Goal: Task Accomplishment & Management: Manage account settings

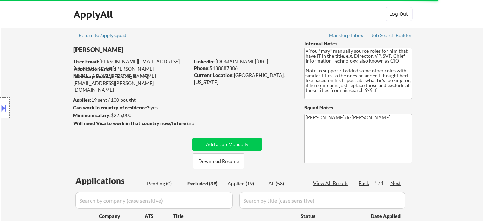
select select ""excluded""
select select ""excluded__bad_match_""
select select ""excluded__expired_""
select select ""excluded""
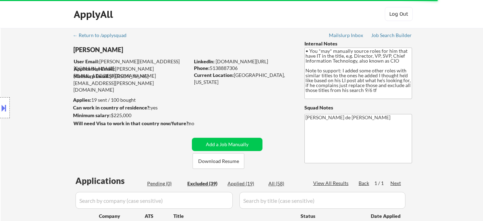
select select ""excluded__expired_""
select select ""excluded__salary_""
select select ""excluded""
select select ""excluded__bad_match_""
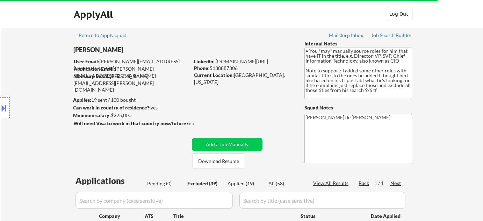
select select ""excluded""
select select ""excluded__bad_match_""
select select ""excluded__expired_""
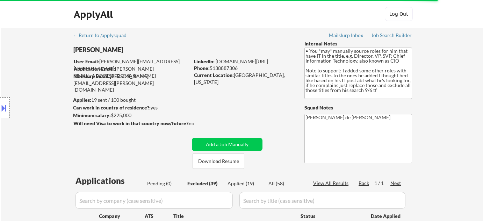
select select ""excluded__expired_""
select select ""excluded__bad_match_""
select select ""excluded__expired_""
select select ""excluded__bad_match_""
select select ""excluded__salary_""
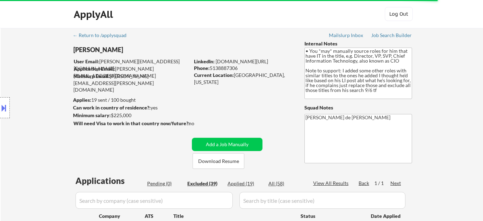
select select ""excluded__expired_""
select select ""excluded__bad_match_""
select select ""excluded__salary_""
select select ""excluded__expired_""
select select ""excluded__bad_match_""
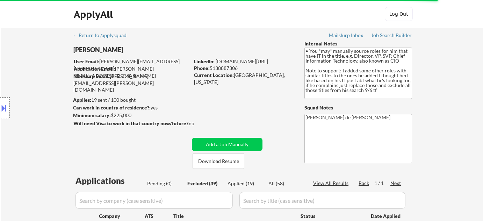
select select ""excluded__expired_""
select select ""excluded__bad_match_""
select select ""excluded__salary_""
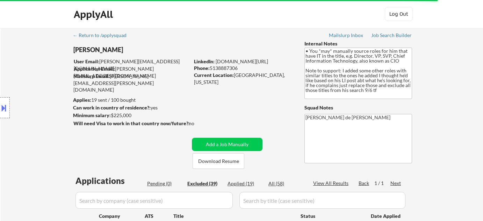
select select ""excluded__salary_""
select select ""excluded__bad_match_""
select select ""excluded__salary_""
select select ""excluded__bad_match_""
select select ""excluded__salary_""
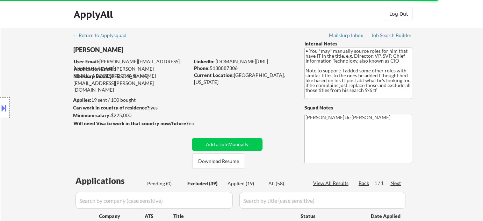
select select ""excluded__bad_match_""
select select ""excluded__location_""
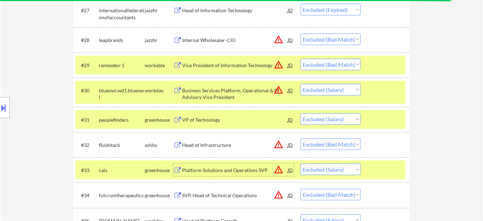
scroll to position [914, 0]
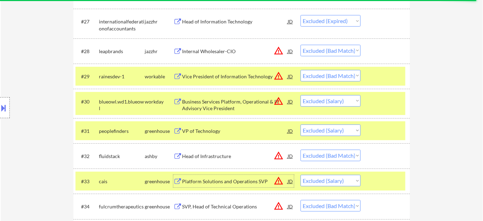
click at [220, 54] on div "Internal Wholesaler-CIO" at bounding box center [235, 51] width 106 height 7
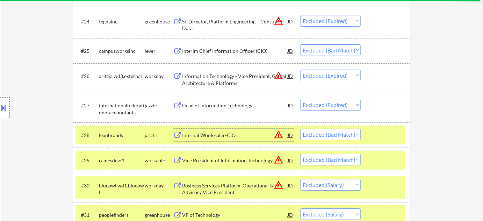
scroll to position [818, 0]
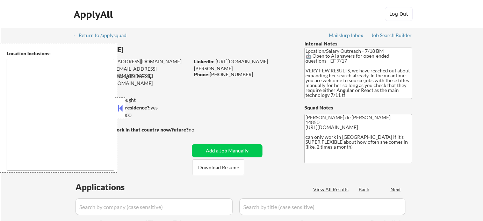
type textarea "[GEOGRAPHIC_DATA], [GEOGRAPHIC_DATA] [GEOGRAPHIC_DATA], [GEOGRAPHIC_DATA] [GEOG…"
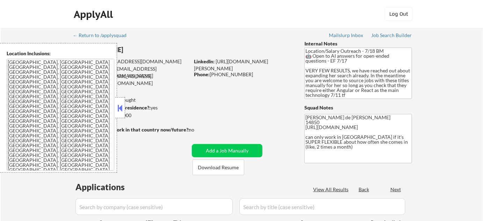
select select ""pending""
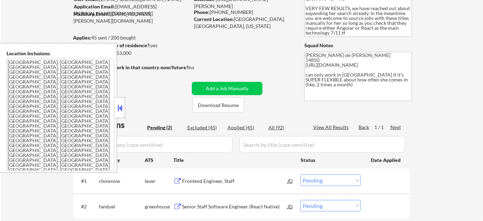
scroll to position [63, 0]
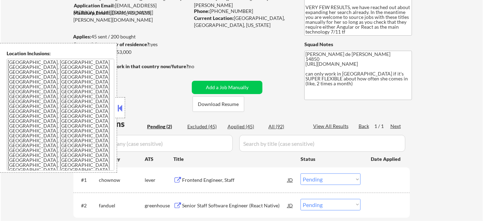
click at [65, 93] on textarea "Ithaca, NY Lansing, NY Cayuga Heights, NY Forest Home, NY South Hill, NY East I…" at bounding box center [61, 115] width 108 height 112
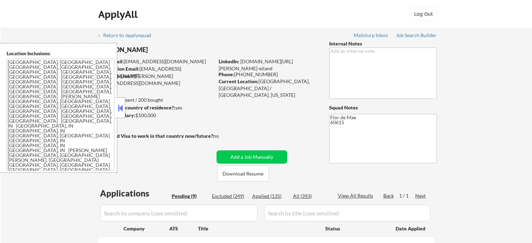
select select ""pending""
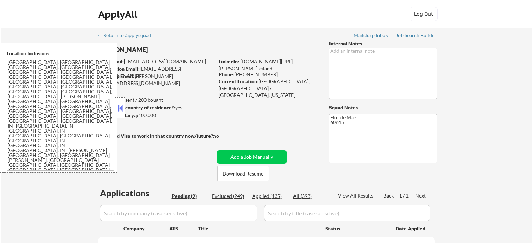
select select ""pending""
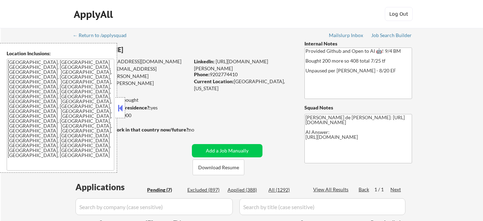
select select ""pending""
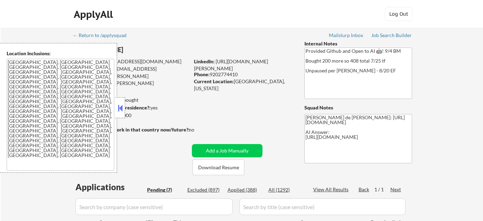
select select ""pending""
click at [119, 111] on button at bounding box center [120, 108] width 8 height 10
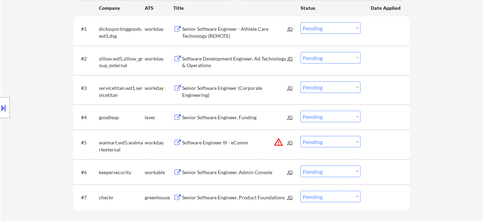
scroll to position [222, 0]
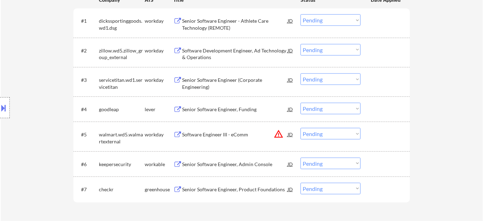
click at [322, 133] on select "Choose an option... Pending Applied Excluded (Questions) Excluded (Expired) Exc…" at bounding box center [331, 134] width 60 height 12
click at [301, 128] on select "Choose an option... Pending Applied Excluded (Questions) Excluded (Expired) Exc…" at bounding box center [331, 134] width 60 height 12
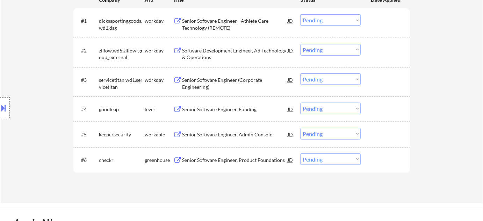
click at [215, 133] on div "Senior Software Engineer, Admin Console" at bounding box center [235, 134] width 106 height 7
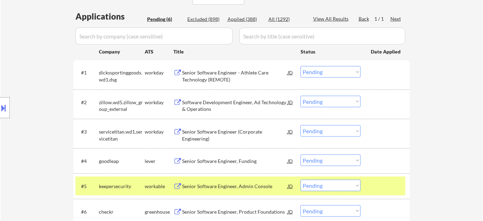
scroll to position [191, 0]
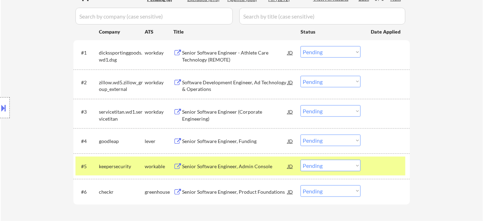
click at [199, 62] on div "Senior Software Engineer - Athlete Care Technology (REMOTE)" at bounding box center [235, 56] width 106 height 14
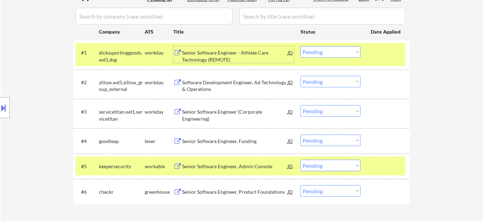
click at [308, 167] on select "Choose an option... Pending Applied Excluded (Questions) Excluded (Expired) Exc…" at bounding box center [331, 166] width 60 height 12
click at [301, 160] on select "Choose an option... Pending Applied Excluded (Questions) Excluded (Expired) Exc…" at bounding box center [331, 166] width 60 height 12
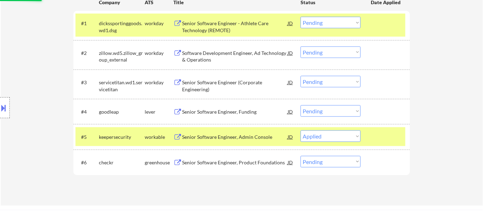
scroll to position [222, 0]
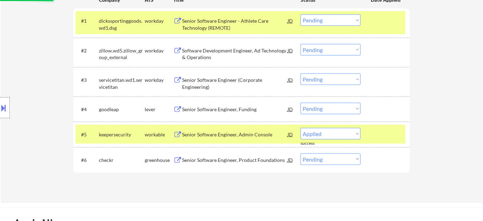
select select ""pending""
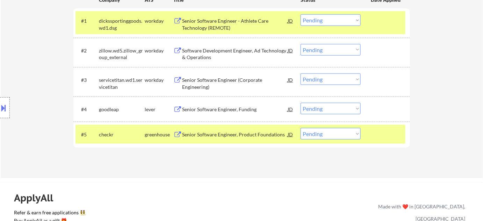
click at [328, 18] on select "Choose an option... Pending Applied Excluded (Questions) Excluded (Expired) Exc…" at bounding box center [331, 20] width 60 height 12
click at [402, 71] on div "#3 servicetitan.wd1.servicetitan workday Senior Software Engineer (Corporate En…" at bounding box center [241, 81] width 330 height 23
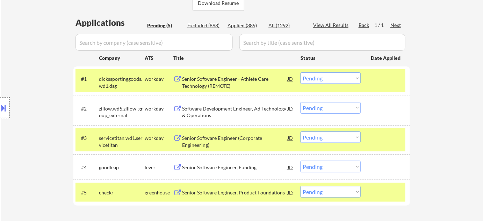
scroll to position [159, 0]
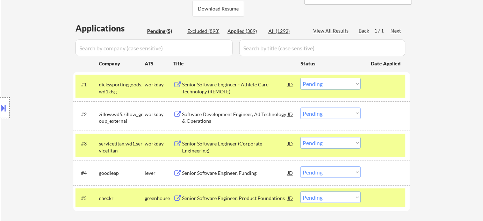
click at [247, 29] on div "Applied (389)" at bounding box center [245, 31] width 35 height 7
click at [214, 45] on input "input" at bounding box center [154, 48] width 157 height 17
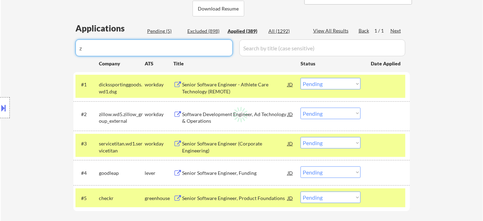
type input "zu"
select select ""applied""
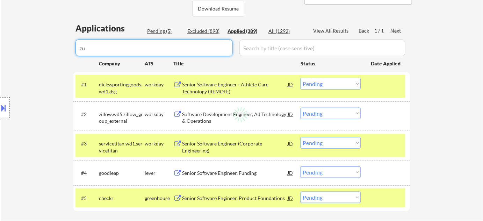
select select ""applied""
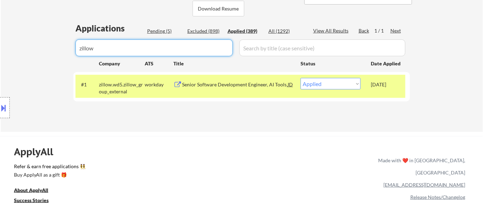
type input "zillow"
click at [162, 30] on div "Pending (5)" at bounding box center [164, 31] width 35 height 7
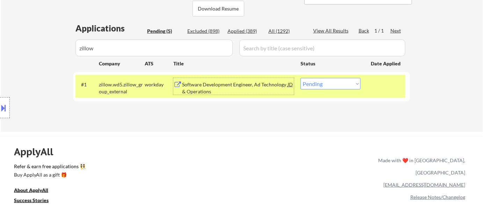
click at [204, 89] on div "Software Development Engineer, Ad Technology & Operations" at bounding box center [235, 88] width 106 height 14
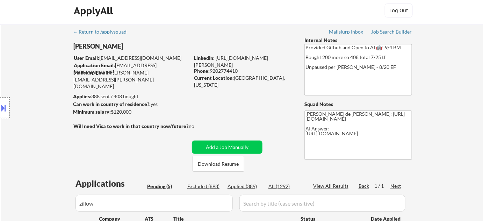
scroll to position [0, 0]
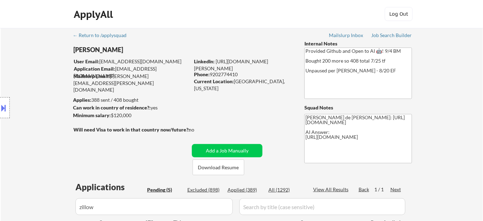
drag, startPoint x: 211, startPoint y: 73, endPoint x: 237, endPoint y: 75, distance: 26.3
click at [239, 75] on div "Phone: 9202774410" at bounding box center [243, 74] width 99 height 7
copy div "9202774410"
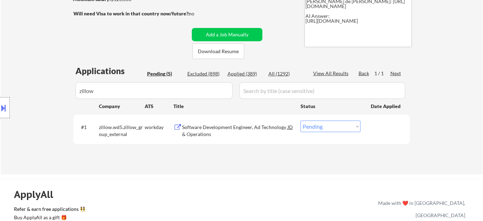
scroll to position [127, 0]
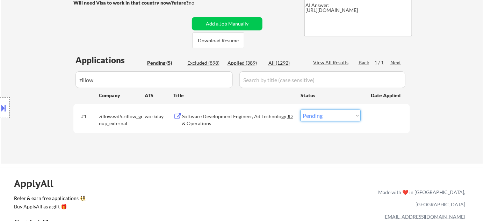
click at [316, 118] on select "Choose an option... Pending Applied Excluded (Questions) Excluded (Expired) Exc…" at bounding box center [331, 116] width 60 height 12
select select ""applied""
click at [301, 110] on select "Choose an option... Pending Applied Excluded (Questions) Excluded (Expired) Exc…" at bounding box center [331, 116] width 60 height 12
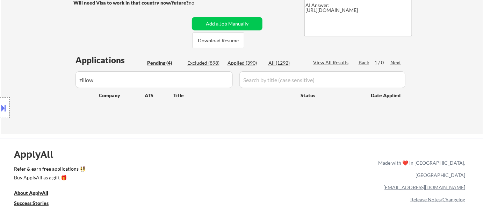
drag, startPoint x: 154, startPoint y: 74, endPoint x: 59, endPoint y: 81, distance: 95.0
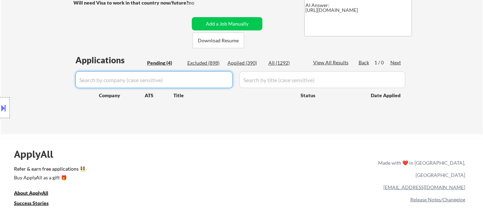
select select ""pending""
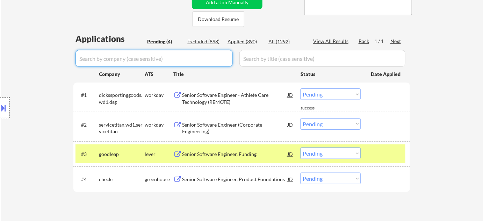
scroll to position [159, 0]
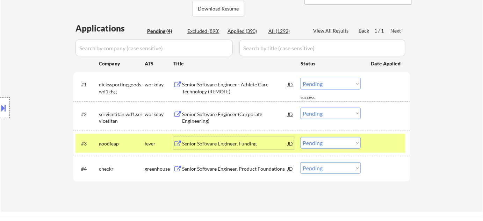
click at [222, 144] on div "Senior Software Engineer, Funding" at bounding box center [235, 143] width 106 height 7
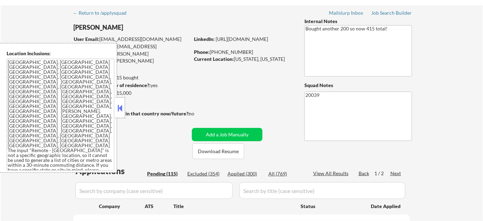
scroll to position [75, 0]
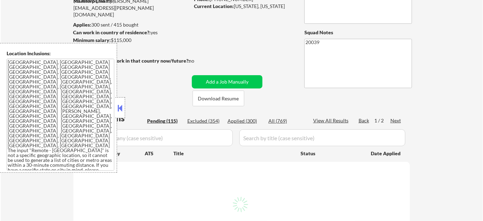
click at [123, 109] on button at bounding box center [120, 108] width 8 height 10
select select ""pending""
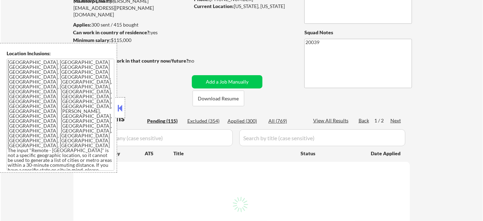
select select ""pending""
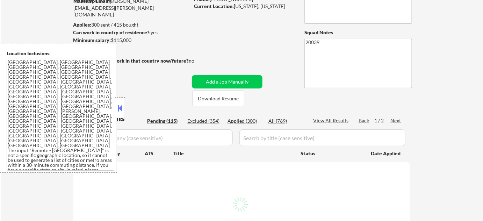
select select ""pending""
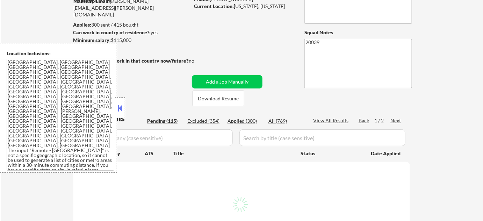
select select ""pending""
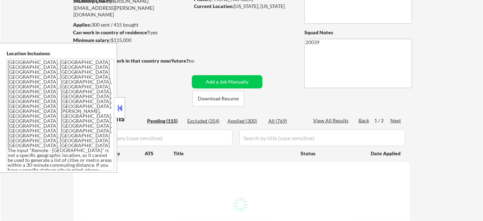
select select ""pending""
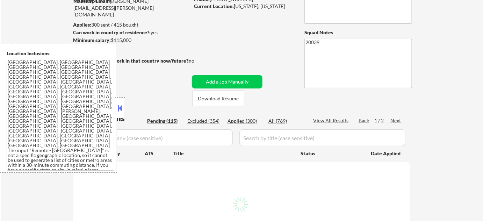
select select ""pending""
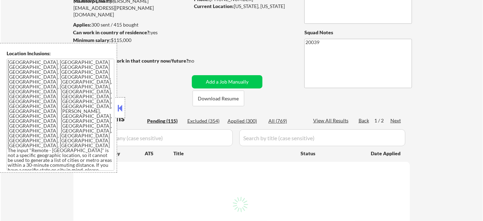
select select ""pending""
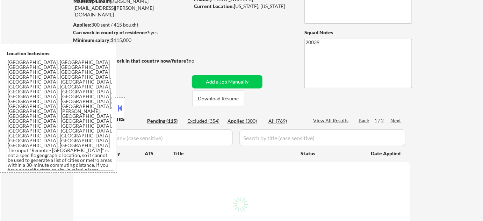
select select ""pending""
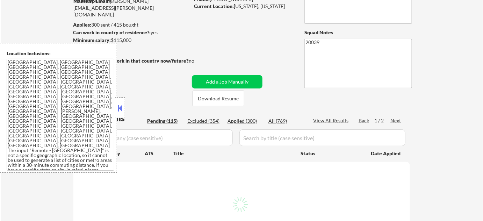
select select ""pending""
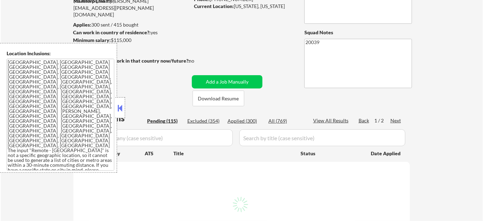
select select ""pending""
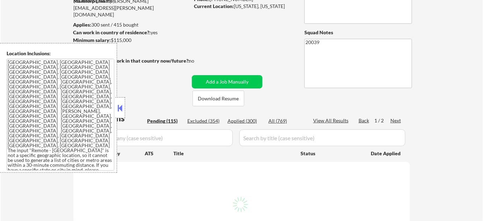
select select ""pending""
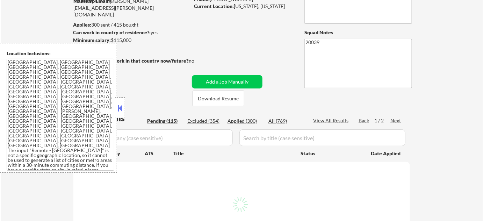
select select ""pending""
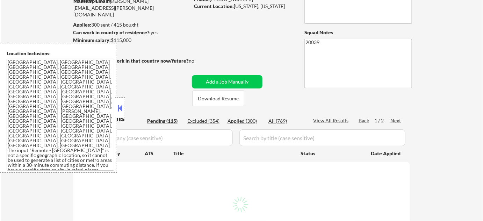
select select ""pending""
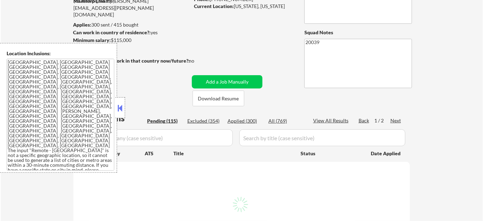
select select ""pending""
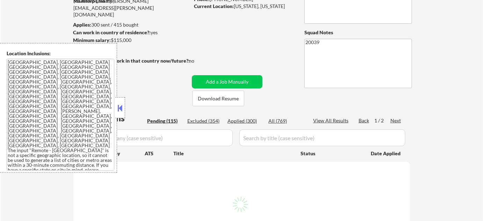
select select ""pending""
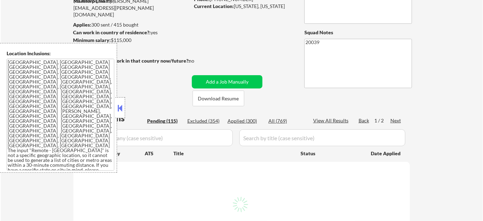
select select ""pending""
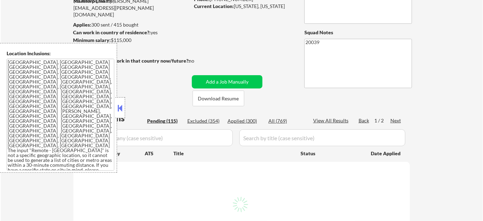
select select ""pending""
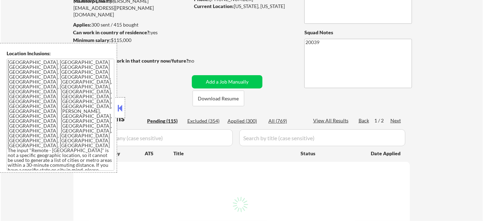
select select ""pending""
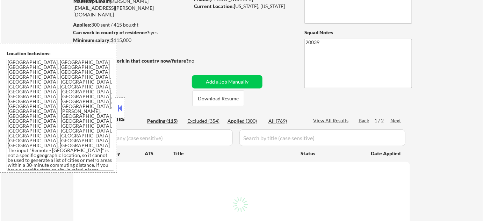
select select ""pending""
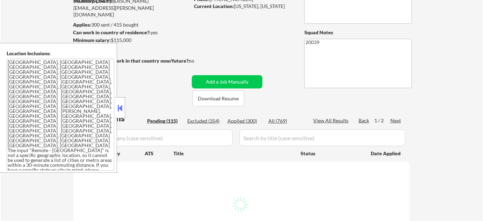
select select ""pending""
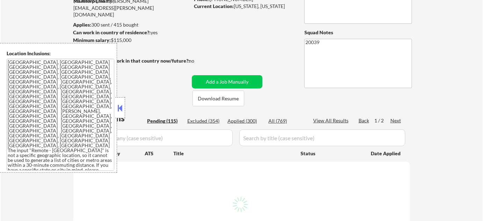
select select ""pending""
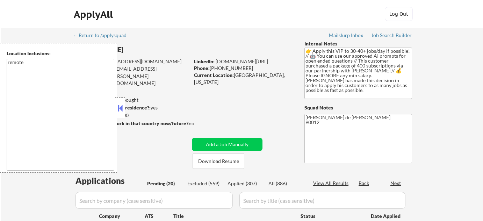
select select ""pending""
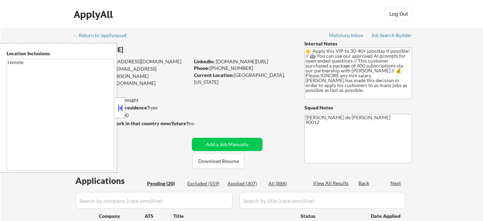
select select ""pending""
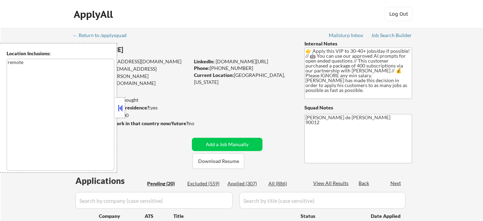
select select ""pending""
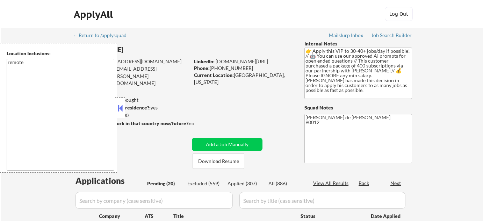
select select ""pending""
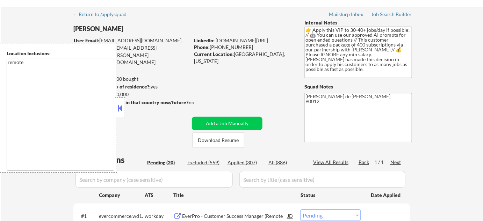
scroll to position [63, 0]
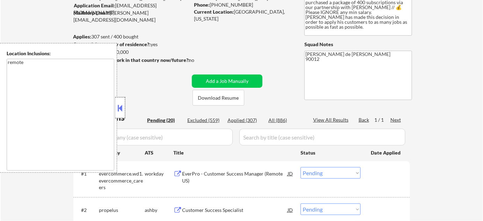
click at [122, 116] on div at bounding box center [120, 107] width 10 height 21
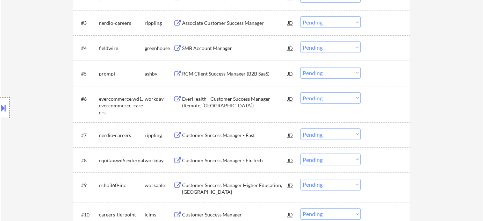
scroll to position [286, 0]
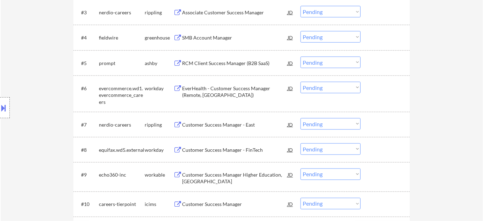
click at [227, 124] on div "Customer Success Manager - East" at bounding box center [235, 124] width 106 height 7
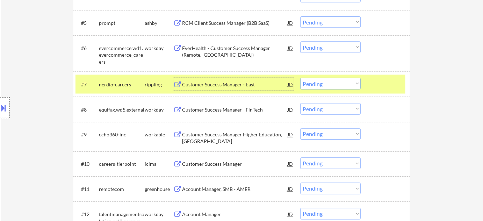
scroll to position [350, 0]
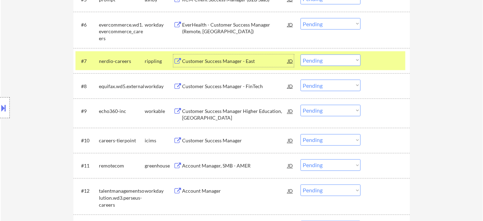
click at [216, 83] on div "Customer Success Manager - FinTech" at bounding box center [235, 86] width 106 height 7
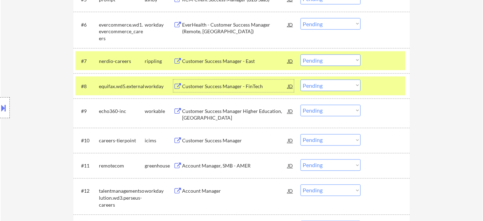
click at [330, 85] on select "Choose an option... Pending Applied Excluded (Questions) Excluded (Expired) Exc…" at bounding box center [331, 86] width 60 height 12
click at [301, 80] on select "Choose an option... Pending Applied Excluded (Questions) Excluded (Expired) Exc…" at bounding box center [331, 86] width 60 height 12
select select ""pending""
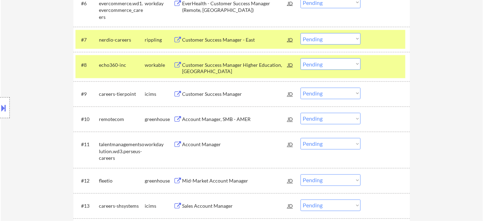
scroll to position [413, 0]
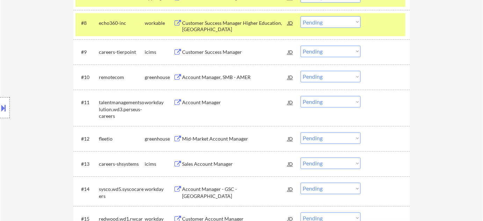
click at [210, 138] on div "Mid-Market Account Manager" at bounding box center [235, 139] width 106 height 7
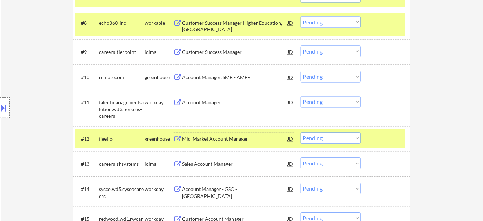
click at [317, 135] on select "Choose an option... Pending Applied Excluded (Questions) Excluded (Expired) Exc…" at bounding box center [331, 139] width 60 height 12
click at [301, 133] on select "Choose an option... Pending Applied Excluded (Questions) Excluded (Expired) Exc…" at bounding box center [331, 139] width 60 height 12
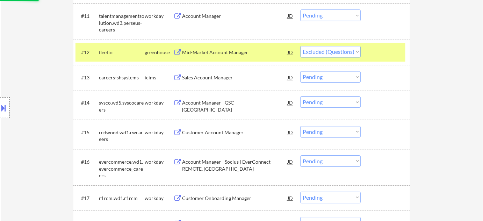
scroll to position [508, 0]
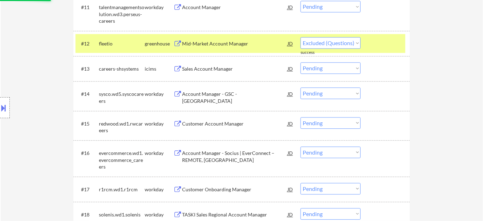
select select ""pending""
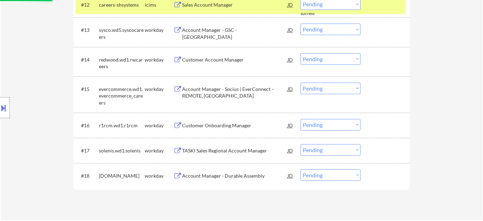
scroll to position [572, 0]
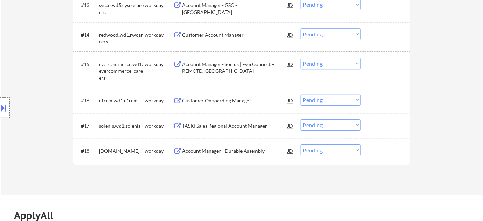
click at [226, 127] on div "TASKI Sales Regional Account Manager" at bounding box center [235, 125] width 106 height 7
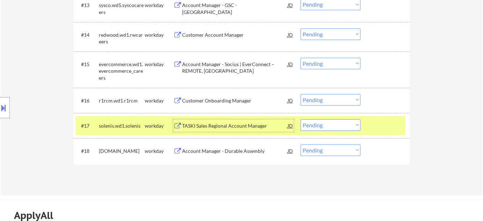
click at [327, 122] on select "Choose an option... Pending Applied Excluded (Questions) Excluded (Expired) Exc…" at bounding box center [331, 125] width 60 height 12
click at [301, 119] on select "Choose an option... Pending Applied Excluded (Questions) Excluded (Expired) Exc…" at bounding box center [331, 125] width 60 height 12
click at [234, 150] on div "Account Manager - Durable Assembly" at bounding box center [235, 151] width 106 height 7
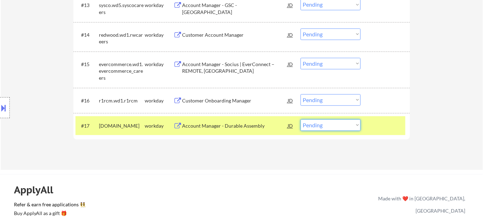
click at [333, 125] on select "Choose an option... Pending Applied Excluded (Questions) Excluded (Expired) Exc…" at bounding box center [331, 125] width 60 height 12
select select ""excluded__bad_match_""
click at [301, 119] on select "Choose an option... Pending Applied Excluded (Questions) Excluded (Expired) Exc…" at bounding box center [331, 125] width 60 height 12
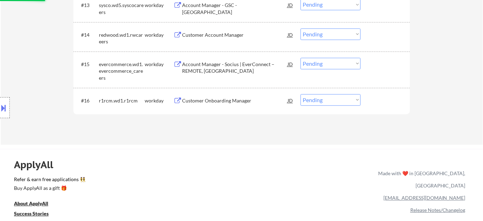
click at [202, 76] on div "#15 evercommerce.wd1.evercommerce_careers workday Account Manager - Socius | Ev…" at bounding box center [241, 70] width 330 height 30
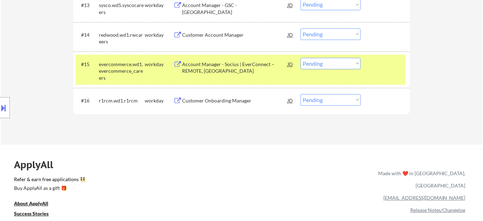
click at [206, 61] on div "Account Manager - Socius | EverConnect – REMOTE, US" at bounding box center [235, 68] width 106 height 14
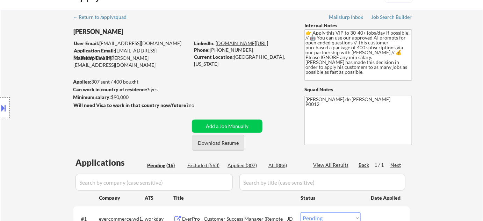
scroll to position [0, 0]
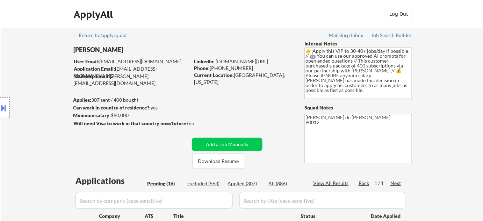
drag, startPoint x: 211, startPoint y: 68, endPoint x: 246, endPoint y: 68, distance: 35.0
click at [246, 68] on div "Phone: (805) 402-4145" at bounding box center [243, 68] width 99 height 7
copy div "(805) 402-4145"
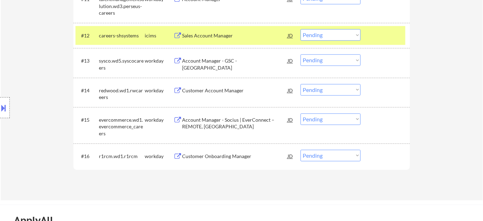
scroll to position [572, 0]
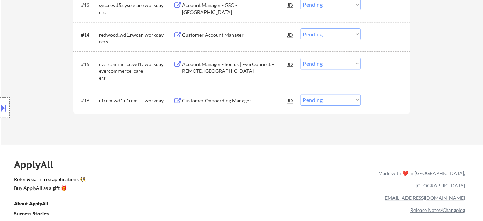
click at [340, 61] on select "Choose an option... Pending Applied Excluded (Questions) Excluded (Expired) Exc…" at bounding box center [331, 64] width 60 height 12
click at [301, 58] on select "Choose an option... Pending Applied Excluded (Questions) Excluded (Expired) Exc…" at bounding box center [331, 64] width 60 height 12
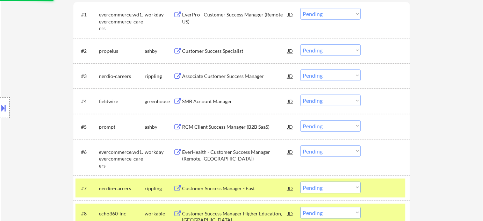
select select ""pending""
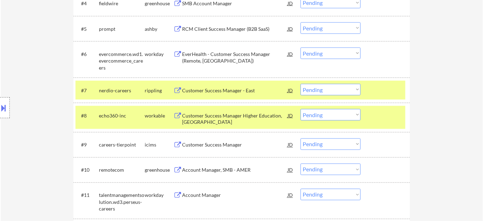
scroll to position [381, 0]
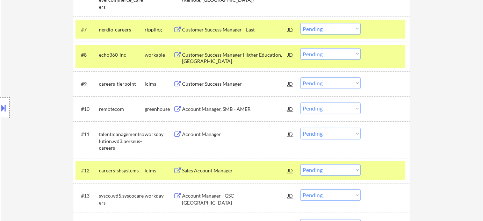
click at [227, 81] on div "Customer Success Manager" at bounding box center [235, 84] width 106 height 7
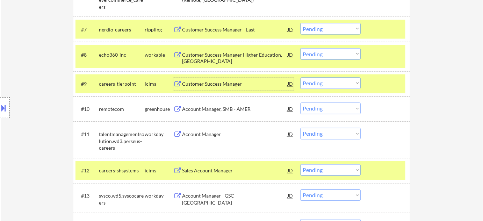
click at [320, 82] on select "Choose an option... Pending Applied Excluded (Questions) Excluded (Expired) Exc…" at bounding box center [331, 84] width 60 height 12
click at [301, 78] on select "Choose an option... Pending Applied Excluded (Questions) Excluded (Expired) Exc…" at bounding box center [331, 84] width 60 height 12
select select ""pending""
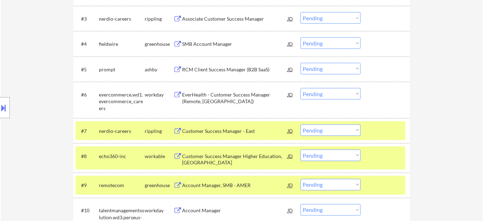
scroll to position [254, 0]
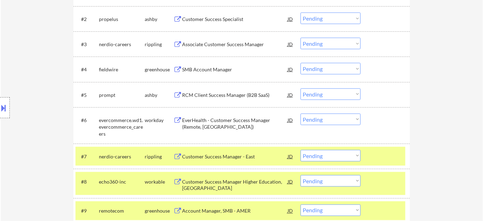
click at [222, 68] on div "SMB Account Manager" at bounding box center [235, 69] width 106 height 7
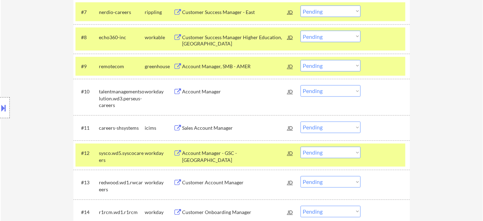
scroll to position [413, 0]
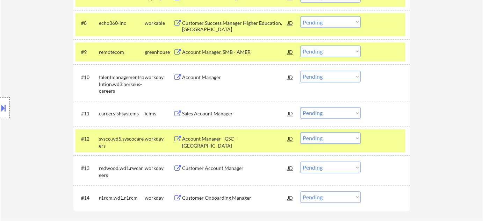
click at [219, 113] on div "Sales Account Manager" at bounding box center [235, 113] width 106 height 7
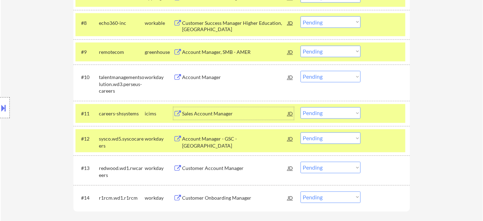
click at [322, 110] on select "Choose an option... Pending Applied Excluded (Questions) Excluded (Expired) Exc…" at bounding box center [331, 113] width 60 height 12
click at [301, 107] on select "Choose an option... Pending Applied Excluded (Questions) Excluded (Expired) Exc…" at bounding box center [331, 113] width 60 height 12
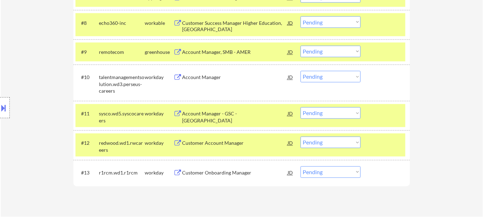
click at [209, 115] on div "Account Manager - GSC - US" at bounding box center [235, 117] width 106 height 14
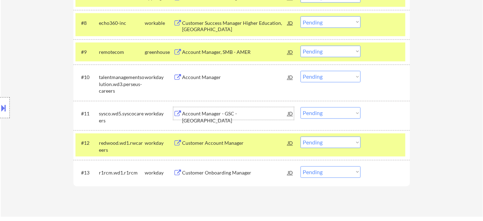
click at [327, 106] on div "#11 sysco.wd5.syscocareers workday Account Manager - GSC - US JD Choose an opti…" at bounding box center [241, 115] width 330 height 23
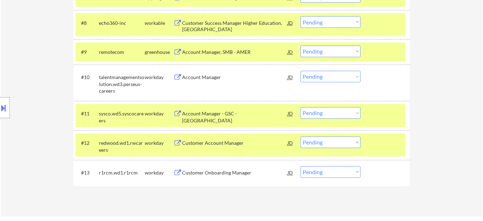
click at [335, 115] on select "Choose an option... Pending Applied Excluded (Questions) Excluded (Expired) Exc…" at bounding box center [331, 113] width 60 height 12
click at [301, 107] on select "Choose an option... Pending Applied Excluded (Questions) Excluded (Expired) Exc…" at bounding box center [331, 113] width 60 height 12
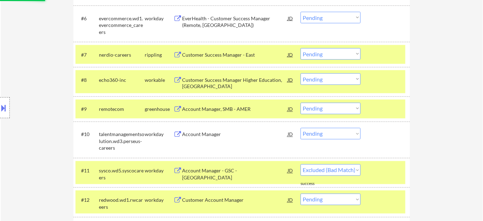
scroll to position [350, 0]
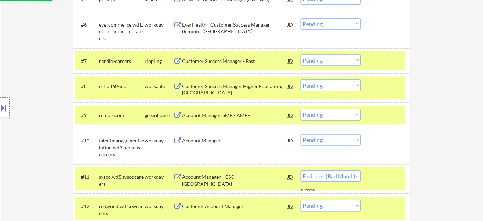
select select ""pending""
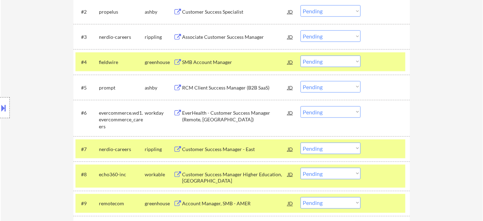
scroll to position [254, 0]
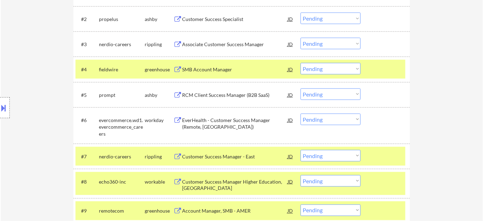
click at [245, 95] on div "RCM Client Success Manager (B2B SaaS)" at bounding box center [235, 95] width 106 height 7
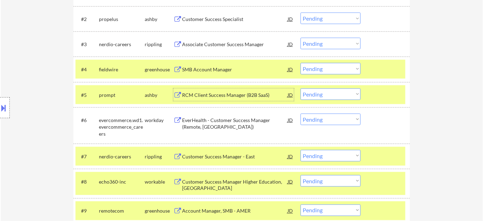
click at [331, 98] on select "Choose an option... Pending Applied Excluded (Questions) Excluded (Expired) Exc…" at bounding box center [331, 94] width 60 height 12
click at [301, 88] on select "Choose an option... Pending Applied Excluded (Questions) Excluded (Expired) Exc…" at bounding box center [331, 94] width 60 height 12
select select ""pending""
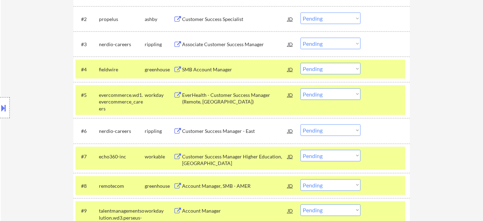
scroll to position [222, 0]
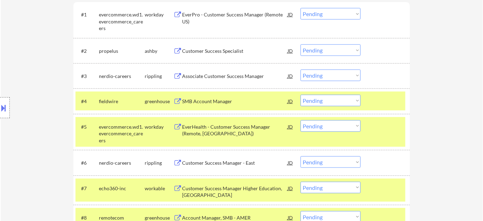
click at [212, 76] on div "Associate Customer Success Manager" at bounding box center [235, 76] width 106 height 7
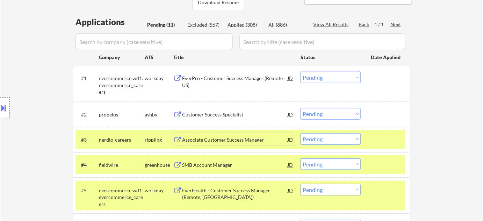
scroll to position [350, 0]
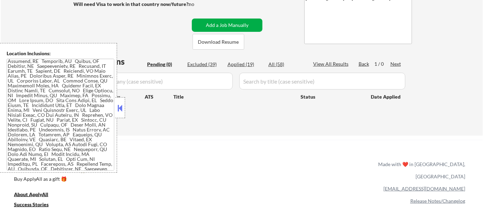
scroll to position [127, 0]
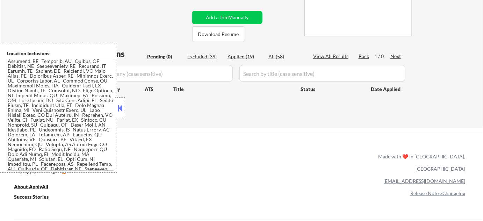
drag, startPoint x: 276, startPoint y: 58, endPoint x: 137, endPoint y: 85, distance: 141.5
click at [276, 57] on div "All (58)" at bounding box center [286, 56] width 35 height 7
click at [194, 76] on input "input" at bounding box center [154, 73] width 157 height 17
click at [122, 109] on button at bounding box center [120, 108] width 8 height 10
select select ""applied""
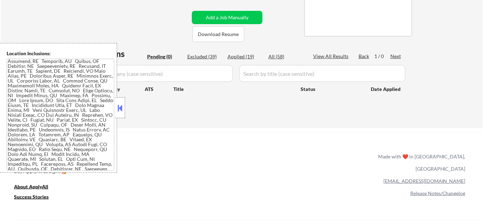
select select ""applied""
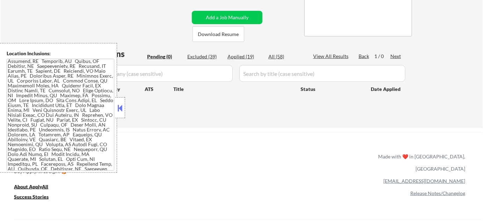
select select ""applied""
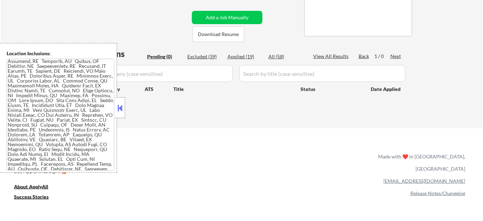
select select ""applied""
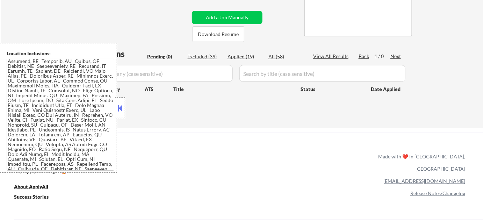
select select ""applied""
select select ""excluded""
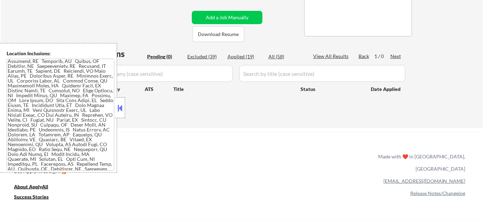
select select ""excluded__bad_match_""
select select ""excluded__expired_""
select select ""excluded""
select select ""excluded__expired_""
select select ""excluded__salary_""
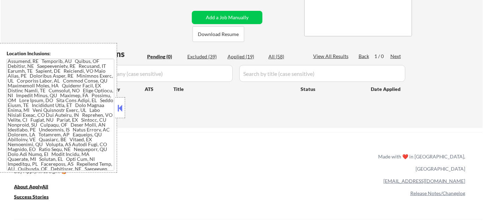
select select ""excluded""
select select ""excluded__bad_match_""
select select ""excluded""
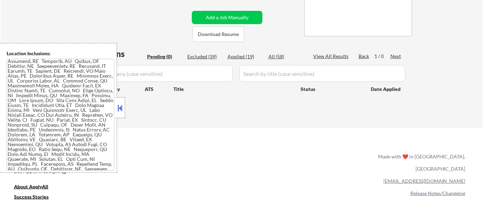
select select ""excluded__bad_match_""
select select ""excluded__expired_""
select select ""excluded__bad_match_""
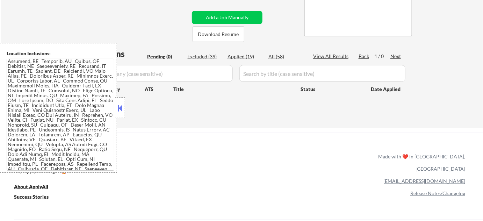
select select ""excluded__expired_""
select select ""excluded__bad_match_""
select select ""excluded__salary_""
select select ""excluded__expired_""
select select ""excluded__bad_match_""
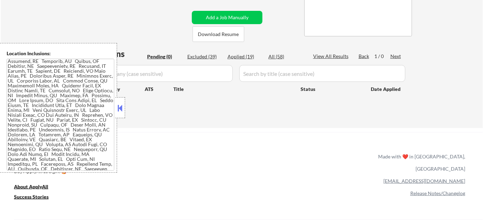
select select ""excluded__salary_""
select select ""excluded__expired_""
select select ""excluded__bad_match_""
select select ""excluded__expired_""
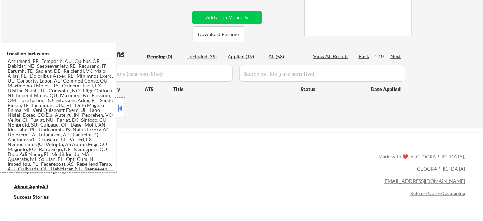
select select ""excluded__bad_match_""
select select ""excluded__salary_""
select select ""excluded__bad_match_""
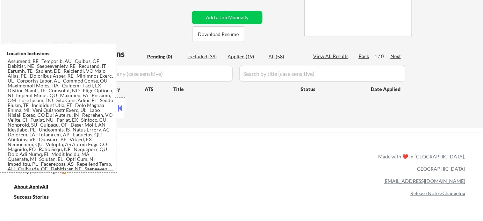
select select ""excluded__salary_""
select select ""excluded__bad_match_""
select select ""excluded__salary_""
select select ""excluded__bad_match_""
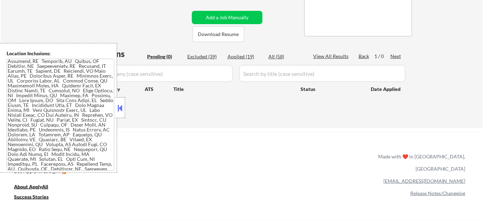
select select ""excluded__location_""
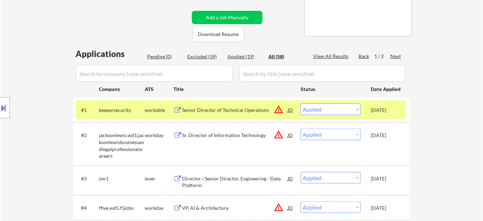
click at [134, 69] on input "input" at bounding box center [154, 73] width 157 height 17
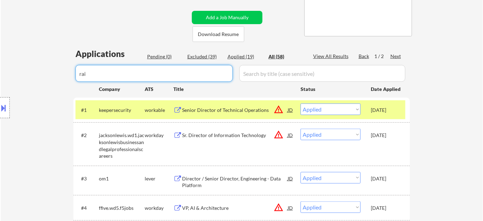
type input "rain"
select select ""excluded""
select select ""excluded__bad_match_""
select select ""excluded__expired_""
select select ""excluded""
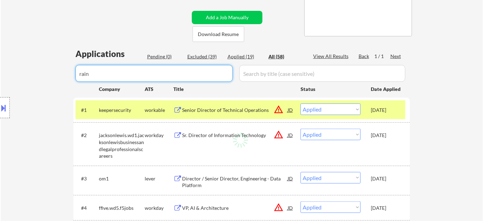
select select ""excluded__expired_""
select select ""excluded__salary_""
select select ""excluded__bad_match_""
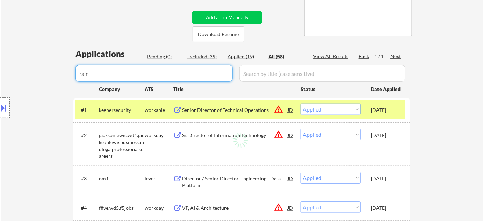
select select ""excluded__bad_match_""
select select ""excluded__expired_""
select select ""excluded__bad_match_""
select select ""excluded__expired_""
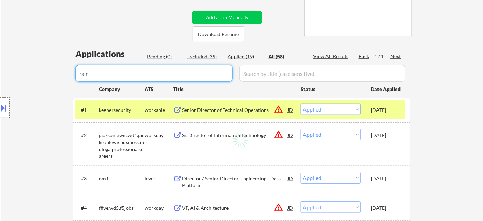
select select ""excluded__bad_match_""
select select ""excluded__salary_""
select select ""excluded__expired_""
select select ""excluded__salary_""
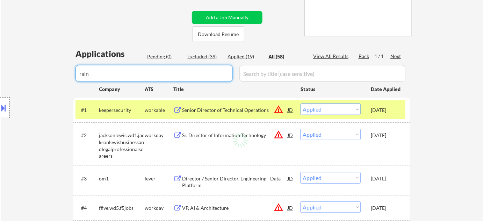
select select ""excluded__bad_match_""
select select ""excluded__salary_""
select select ""excluded__bad_match_""
select select ""excluded__location_""
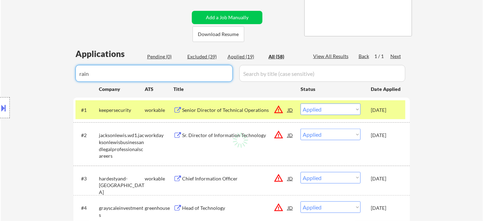
select select ""excluded__bad_match_""
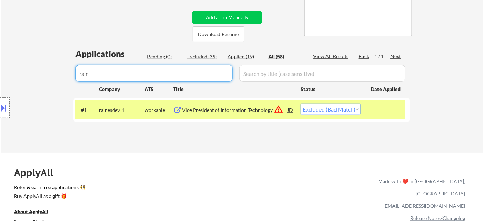
type input "rain"
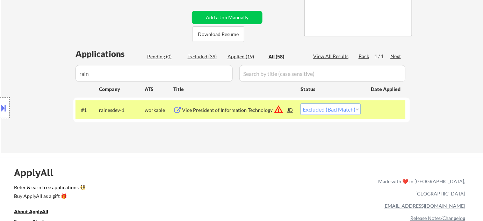
click at [0, 107] on button at bounding box center [4, 108] width 8 height 12
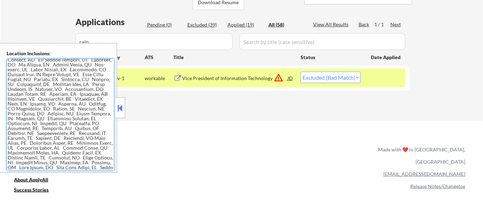
scroll to position [142, 0]
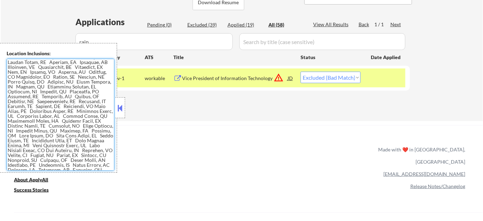
drag, startPoint x: 7, startPoint y: 77, endPoint x: 40, endPoint y: 76, distance: 32.5
click at [40, 76] on textarea at bounding box center [61, 115] width 108 height 112
click at [118, 108] on button at bounding box center [120, 108] width 8 height 10
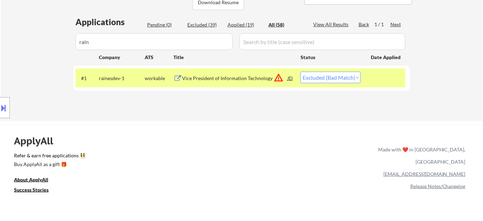
click at [5, 109] on button at bounding box center [4, 108] width 8 height 12
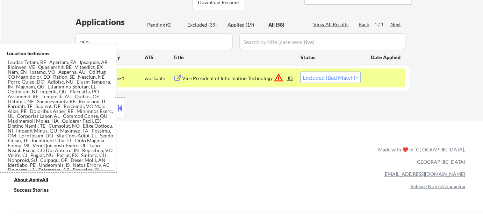
click at [120, 108] on button at bounding box center [120, 108] width 8 height 10
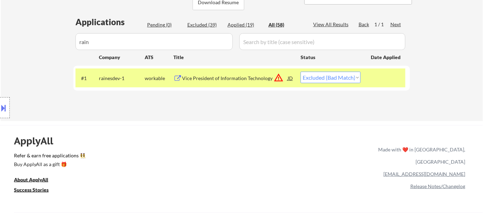
click at [0, 110] on button at bounding box center [4, 108] width 8 height 12
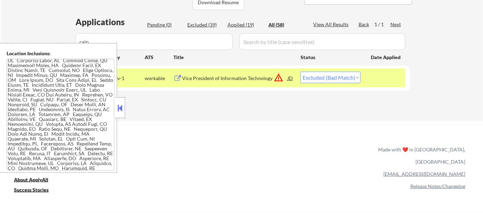
scroll to position [191, 0]
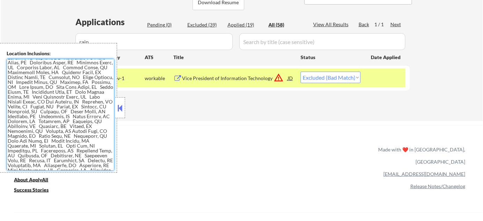
drag, startPoint x: 28, startPoint y: 135, endPoint x: 54, endPoint y: 137, distance: 26.3
click at [54, 137] on textarea at bounding box center [61, 115] width 108 height 112
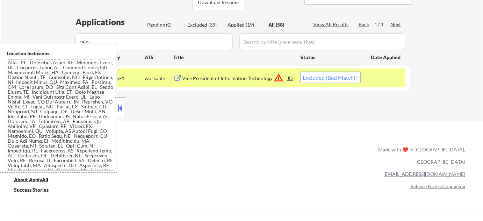
scroll to position [193, 0]
click at [120, 108] on button at bounding box center [120, 108] width 8 height 10
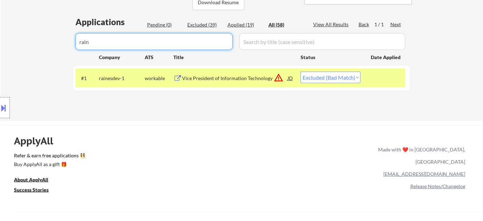
drag, startPoint x: 158, startPoint y: 44, endPoint x: 0, endPoint y: 43, distance: 158.4
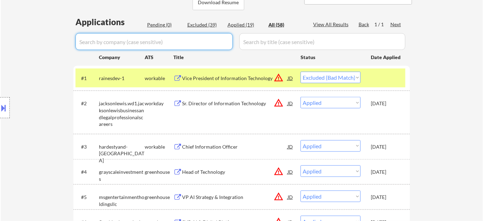
select select ""applied""
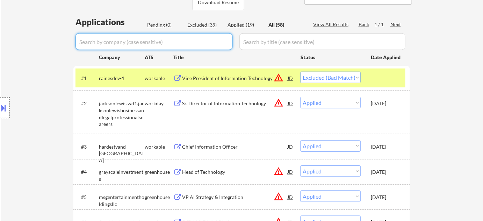
select select ""applied""
select select ""excluded""
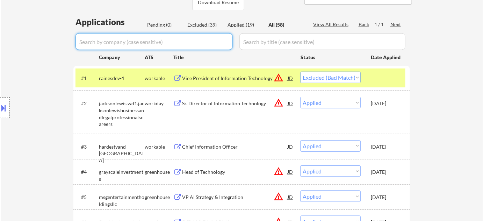
select select ""excluded""
select select ""excluded__bad_match_""
select select ""excluded""
select select ""excluded__expired_""
select select ""excluded__salary_""
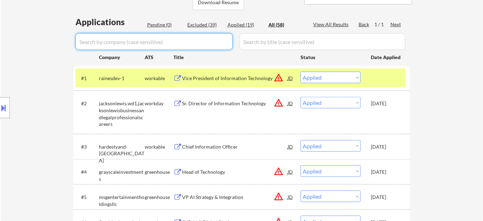
select select ""excluded""
select select ""excluded__bad_match_""
select select ""excluded""
select select ""excluded__expired_""
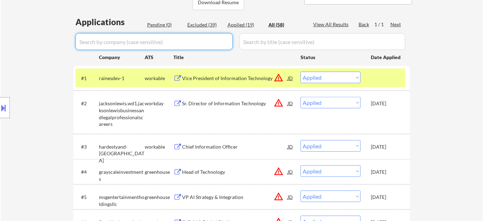
select select ""excluded__expired_""
select select ""excluded__bad_match_""
select select ""excluded__expired_""
select select ""excluded__bad_match_""
select select ""excluded__salary_""
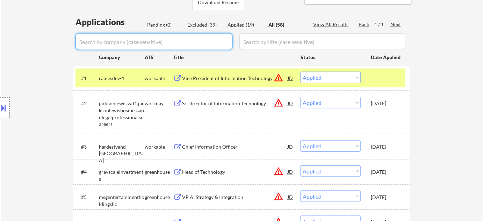
click at [163, 22] on div "Pending (0)" at bounding box center [164, 24] width 35 height 7
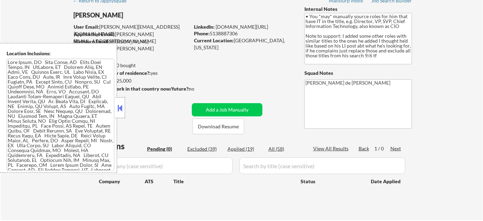
scroll to position [63, 0]
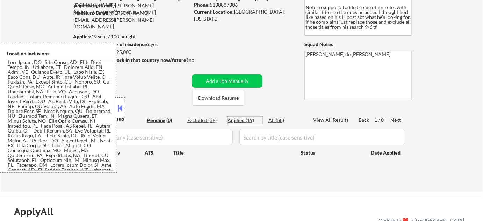
click at [238, 119] on div "Applied (19)" at bounding box center [245, 120] width 35 height 7
click at [128, 104] on div "← Return to /applysquad Mailslurp Inbox Job Search Builder [PERSON_NAME] User E…" at bounding box center [241, 75] width 349 height 221
click at [121, 107] on button at bounding box center [120, 108] width 8 height 10
select select ""applied""
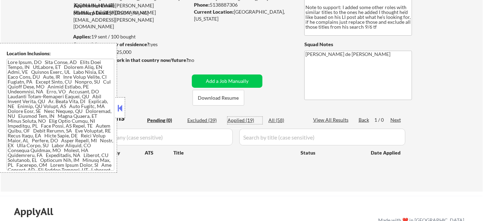
select select ""applied""
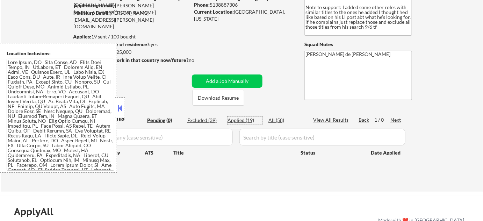
select select ""applied""
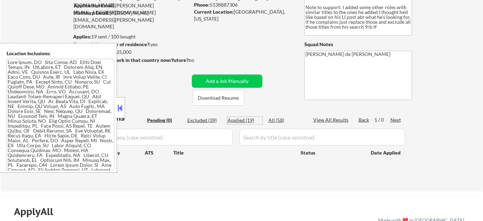
select select ""applied""
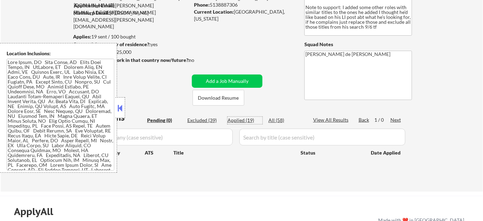
select select ""applied""
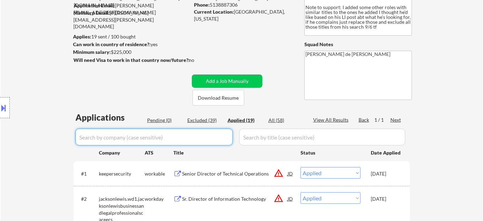
click at [155, 134] on input "input" at bounding box center [154, 137] width 157 height 17
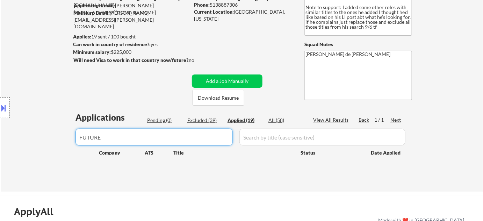
type input "FUTURE"
click at [266, 119] on div "Pending (0) Excluded (39) Applied (19) All (58)" at bounding box center [225, 120] width 156 height 7
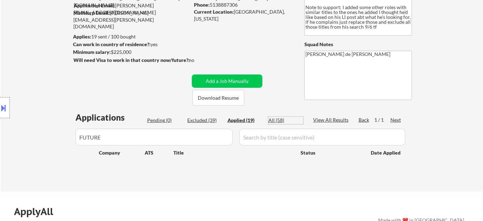
click at [280, 119] on div "All (58)" at bounding box center [286, 120] width 35 height 7
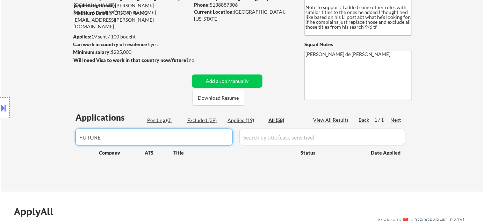
drag, startPoint x: 137, startPoint y: 137, endPoint x: 32, endPoint y: 150, distance: 105.7
click at [33, 150] on body "← Return to /applysquad Mailslurp Inbox Job Search Builder Jamie Fisher User Em…" at bounding box center [241, 47] width 483 height 221
type input "future"
select select ""excluded""
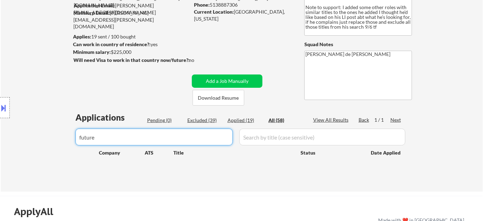
select select ""excluded__bad_match_""
select select ""excluded__expired_""
select select ""excluded""
select select ""excluded__expired_""
select select ""excluded__salary_""
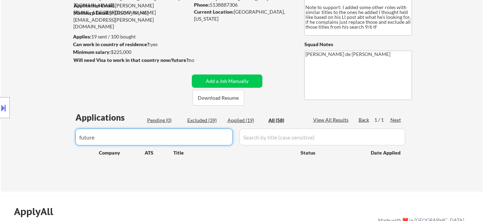
select select ""excluded""
select select ""excluded__bad_match_""
select select ""excluded""
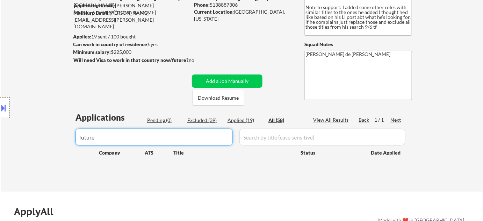
select select ""excluded__bad_match_""
select select ""excluded__expired_""
select select ""excluded__bad_match_""
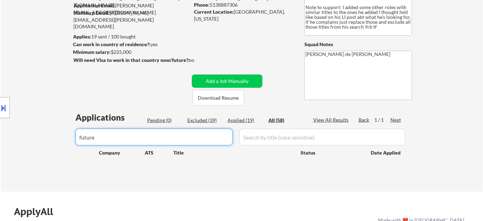
select select ""excluded__expired_""
select select ""excluded__bad_match_""
select select ""excluded__salary_""
select select ""excluded__expired_""
select select ""excluded__bad_match_""
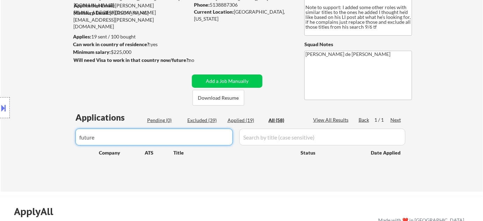
select select ""excluded__salary_""
select select ""excluded__expired_""
select select ""excluded__bad_match_""
select select ""excluded__expired_""
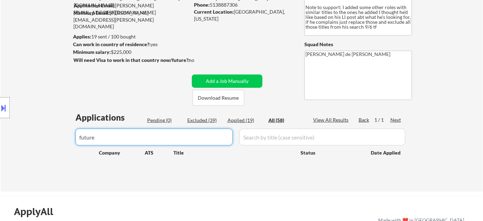
select select ""excluded__bad_match_""
select select ""excluded__salary_""
select select ""excluded__bad_match_""
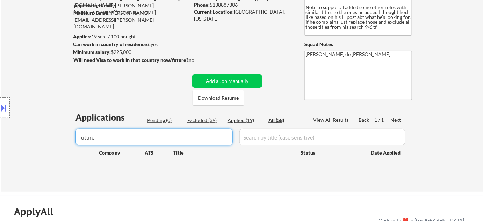
select select ""excluded__salary_""
select select ""excluded__bad_match_""
select select ""excluded__salary_""
select select ""excluded__bad_match_""
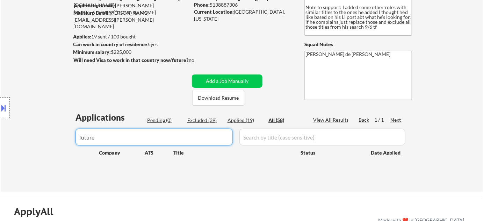
select select ""excluded__location_""
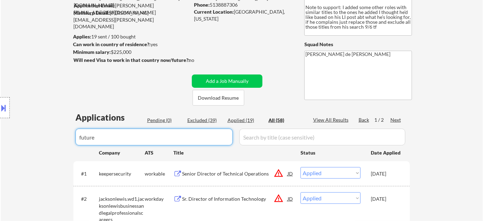
type input "future"
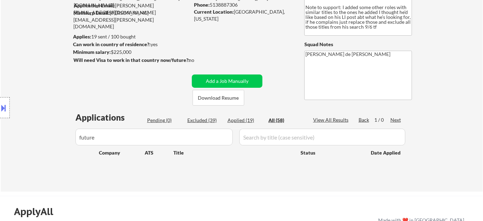
drag, startPoint x: 118, startPoint y: 138, endPoint x: 56, endPoint y: 138, distance: 62.2
click at [56, 140] on div "Location Inclusions:" at bounding box center [62, 108] width 125 height 130
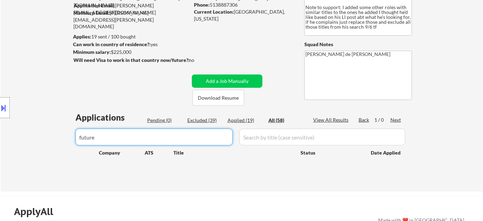
click at [0, 136] on body "← Return to /applysquad Mailslurp Inbox Job Search Builder Jamie Fisher User Em…" at bounding box center [241, 47] width 483 height 221
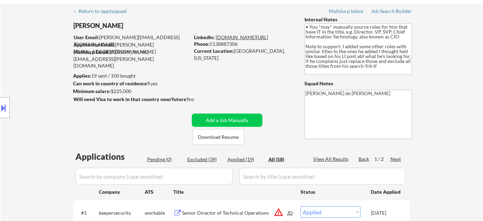
scroll to position [0, 0]
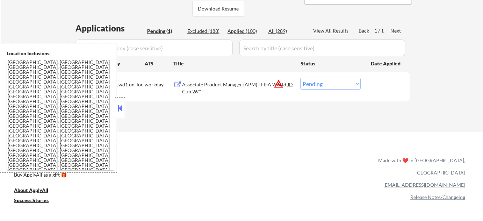
scroll to position [19, 0]
click at [122, 109] on button at bounding box center [120, 108] width 8 height 10
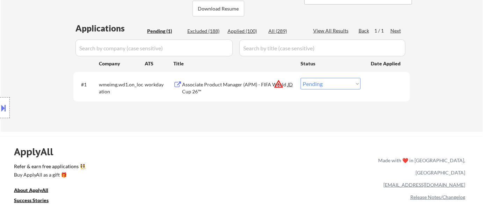
click at [312, 83] on select "Choose an option... Pending Applied Excluded (Questions) Excluded (Expired) Exc…" at bounding box center [331, 84] width 60 height 12
select select ""excluded__location_""
click at [301, 78] on select "Choose an option... Pending Applied Excluded (Questions) Excluded (Expired) Exc…" at bounding box center [331, 84] width 60 height 12
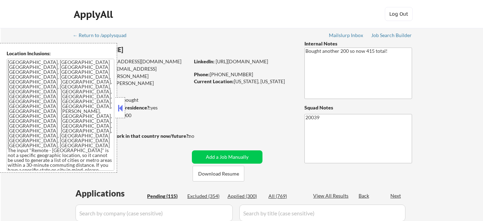
select select ""pending""
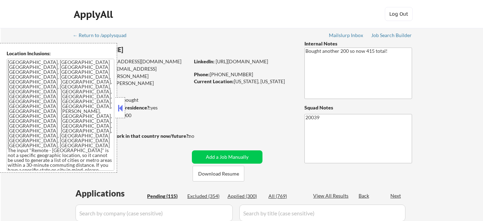
select select ""pending""
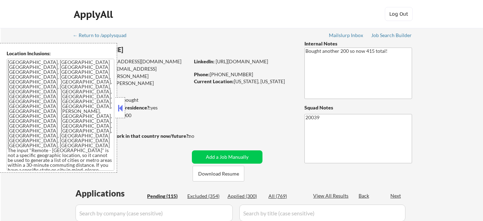
select select ""pending""
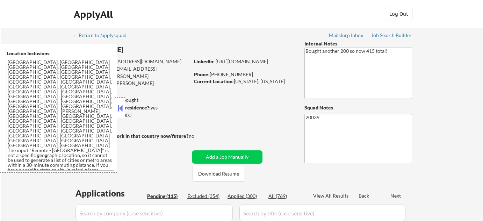
select select ""pending""
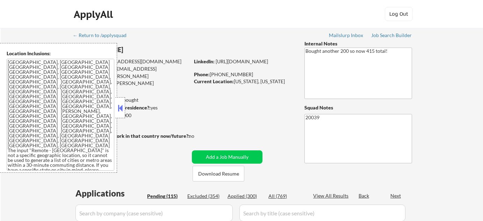
select select ""pending""
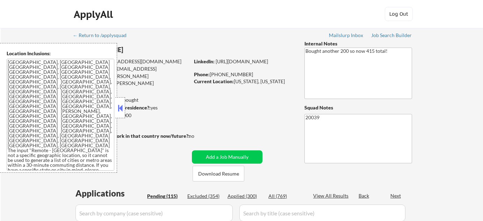
select select ""pending""
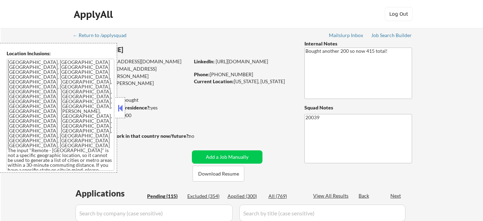
select select ""pending""
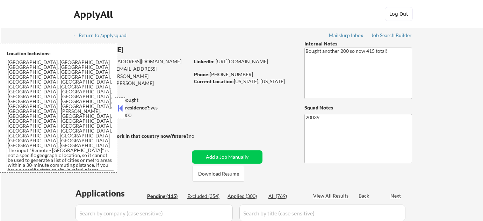
select select ""pending""
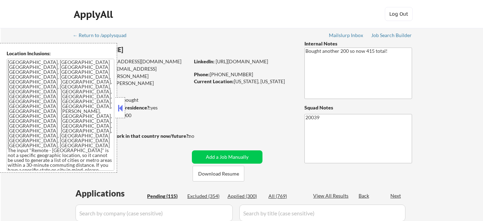
select select ""pending""
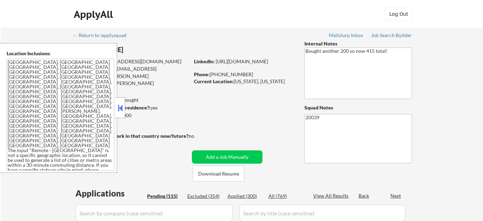
select select ""pending""
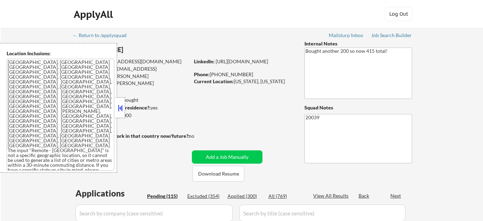
select select ""pending""
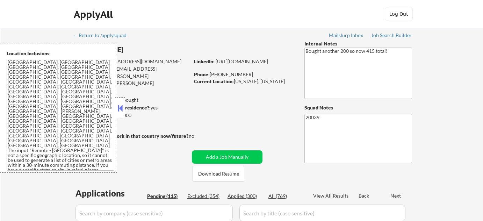
select select ""pending""
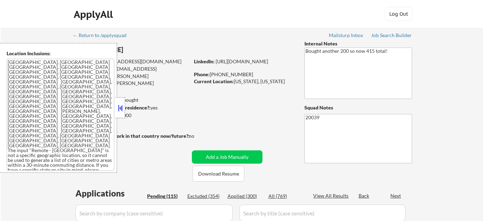
select select ""pending""
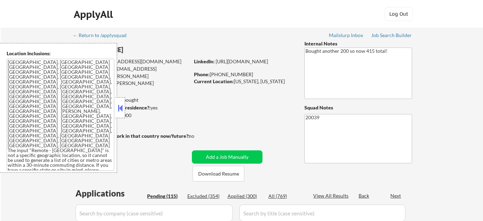
select select ""pending""
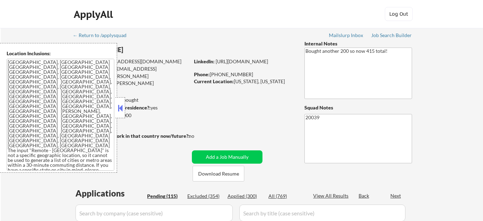
select select ""pending""
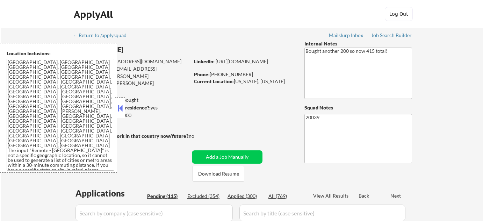
select select ""pending""
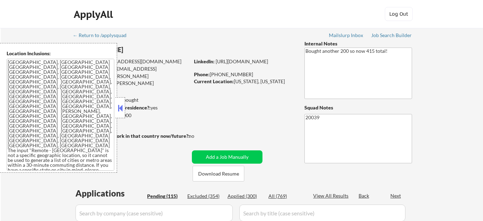
select select ""pending""
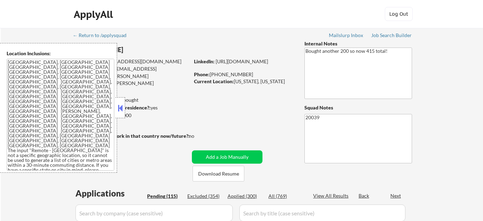
select select ""pending""
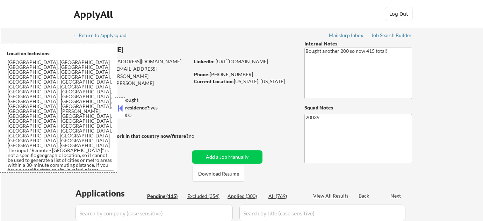
select select ""pending""
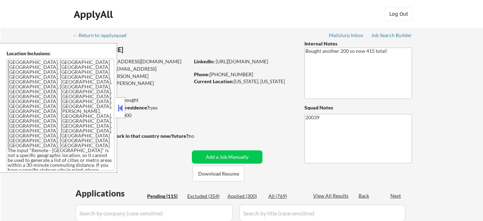
select select ""pending""
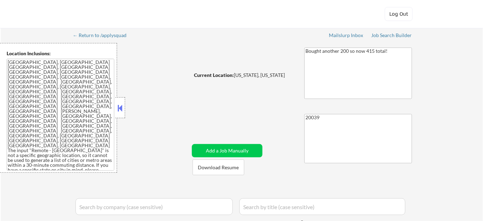
select select ""pending""
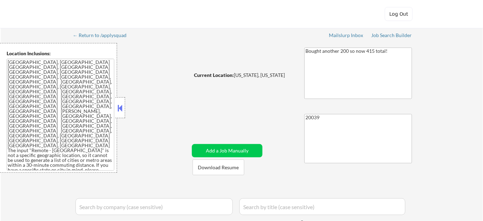
select select ""pending""
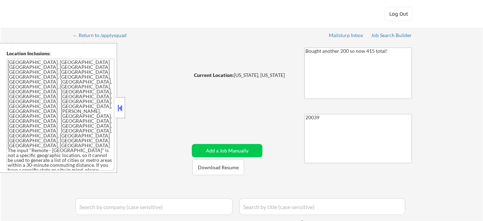
select select ""pending""
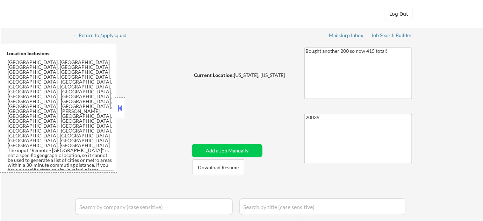
select select ""pending""
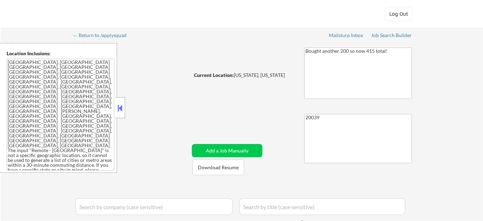
select select ""pending""
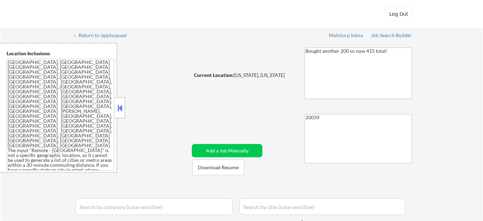
select select ""pending""
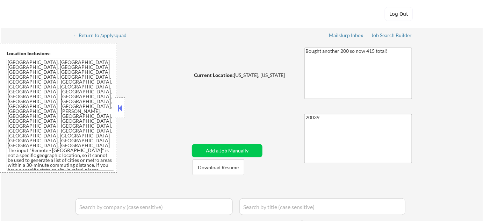
select select ""pending""
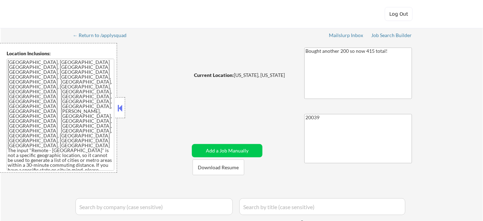
select select ""pending""
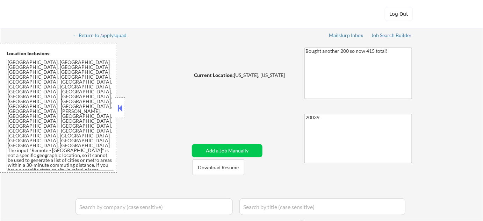
select select ""pending""
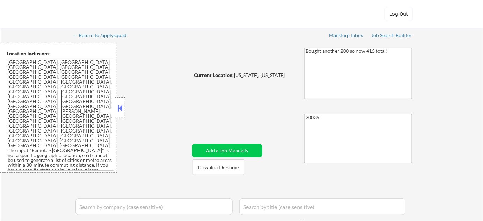
select select ""pending""
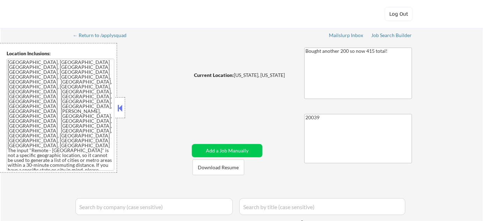
select select ""pending""
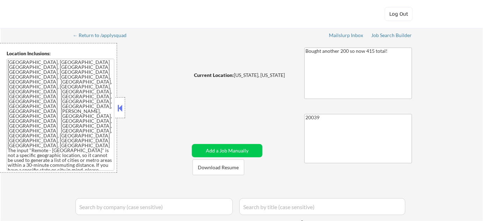
select select ""pending""
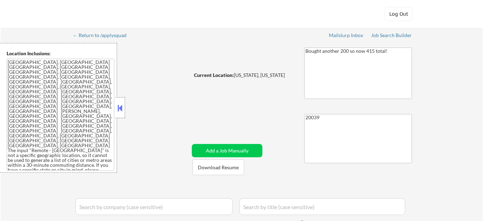
select select ""pending""
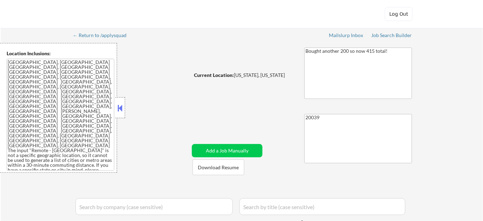
select select ""pending""
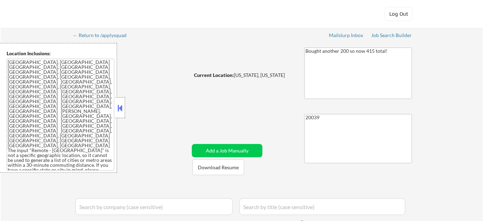
select select ""pending""
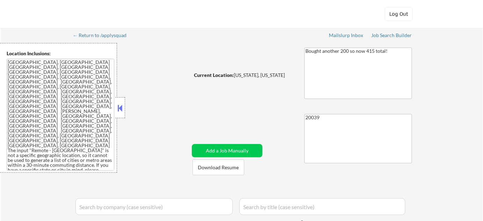
select select ""pending""
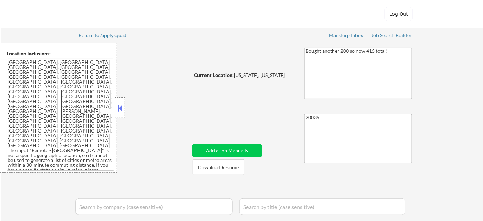
select select ""pending""
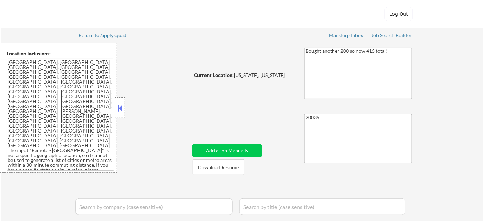
select select ""pending""
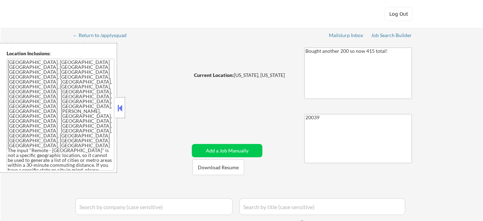
select select ""pending""
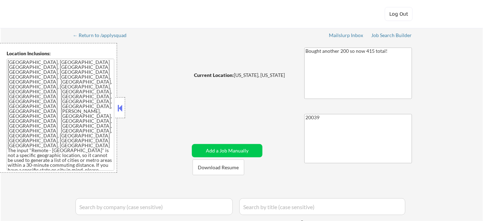
select select ""pending""
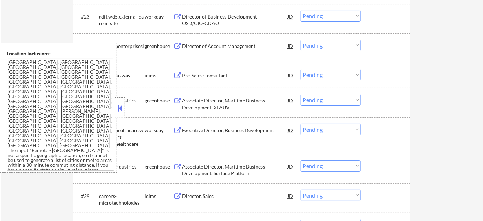
scroll to position [826, 0]
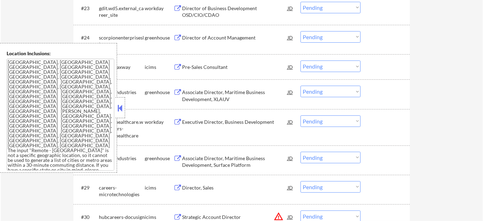
click at [118, 105] on button at bounding box center [120, 108] width 8 height 10
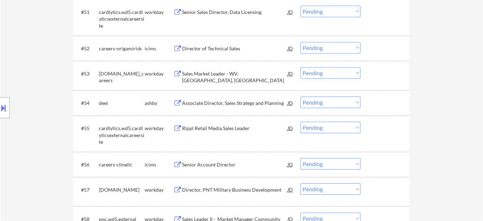
scroll to position [1748, 0]
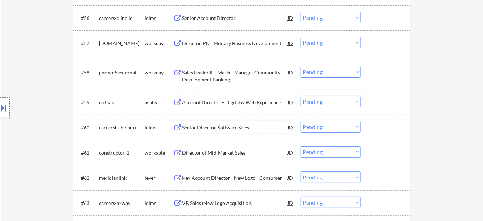
click at [227, 130] on div "Senior Director, Software Sales" at bounding box center [235, 127] width 106 height 7
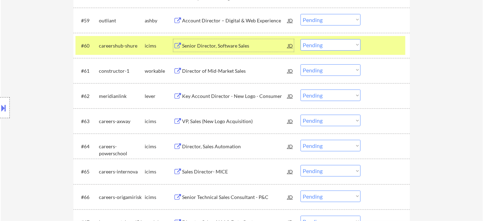
scroll to position [1843, 0]
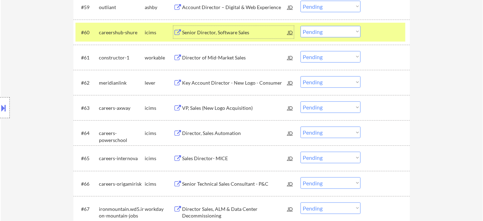
click at [218, 53] on div "Director of Mid-Market Sales" at bounding box center [235, 57] width 106 height 13
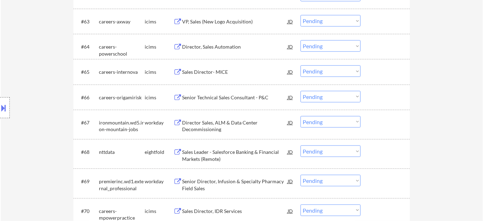
scroll to position [1939, 0]
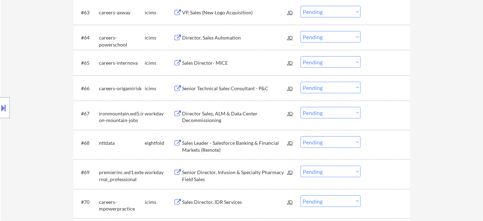
click at [217, 67] on div "Sales Director- MICE" at bounding box center [235, 62] width 106 height 13
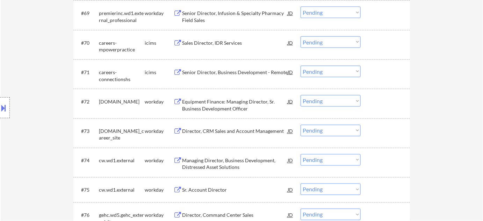
scroll to position [2129, 0]
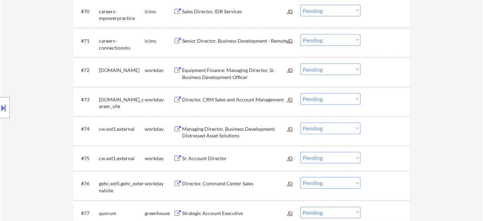
click at [240, 74] on div "Equipment Finance: Managing Director, Sr. Business Development Officer" at bounding box center [235, 74] width 106 height 14
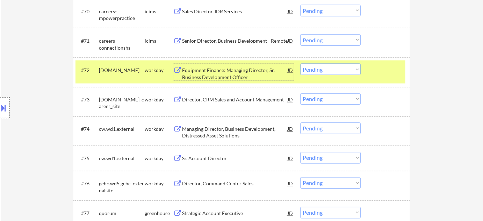
click at [318, 68] on select "Choose an option... Pending Applied Excluded (Questions) Excluded (Expired) Exc…" at bounding box center [331, 70] width 60 height 12
click at [301, 64] on select "Choose an option... Pending Applied Excluded (Questions) Excluded (Expired) Exc…" at bounding box center [331, 70] width 60 height 12
click at [260, 97] on div "Director, CRM Sales and Account Management" at bounding box center [235, 100] width 106 height 7
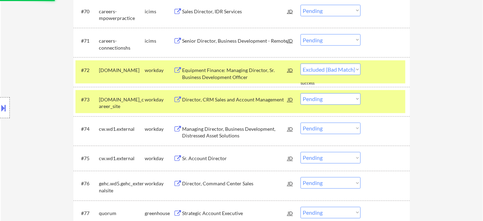
select select ""pending""
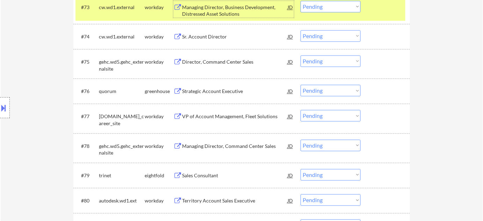
scroll to position [2225, 0]
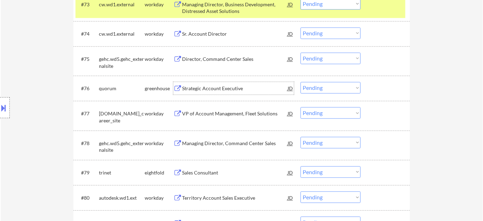
click at [221, 89] on div "Strategic Account Executive" at bounding box center [235, 88] width 106 height 7
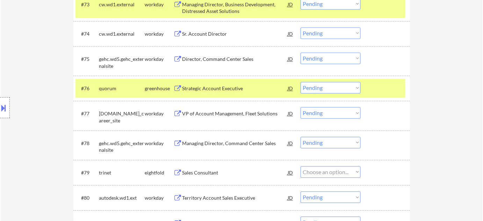
select select ""pending""
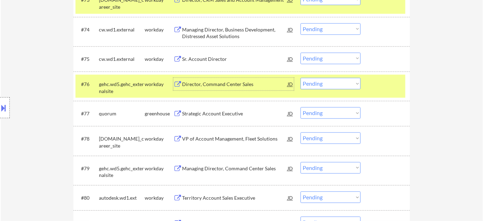
click at [331, 115] on select "Choose an option... Pending Applied Excluded (Questions) Excluded (Expired) Exc…" at bounding box center [331, 113] width 60 height 12
click at [301, 107] on select "Choose an option... Pending Applied Excluded (Questions) Excluded (Expired) Exc…" at bounding box center [331, 113] width 60 height 12
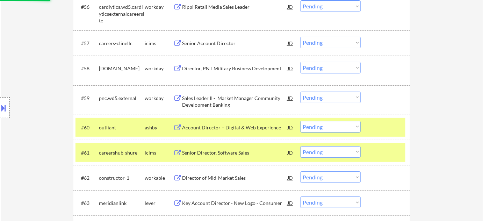
select select ""pending""
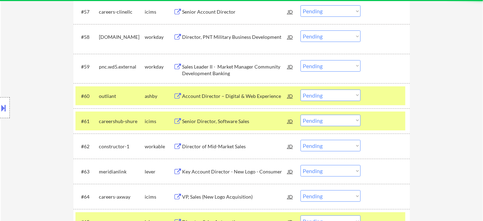
click at [322, 148] on select "Choose an option... Pending Applied Excluded (Questions) Excluded (Expired) Exc…" at bounding box center [331, 146] width 60 height 12
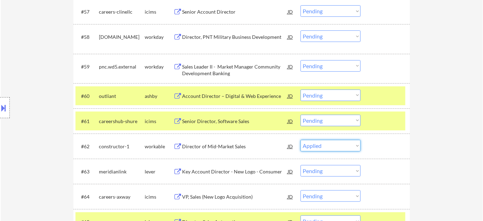
click at [301, 140] on select "Choose an option... Pending Applied Excluded (Questions) Excluded (Expired) Exc…" at bounding box center [331, 146] width 60 height 12
select select ""pending""
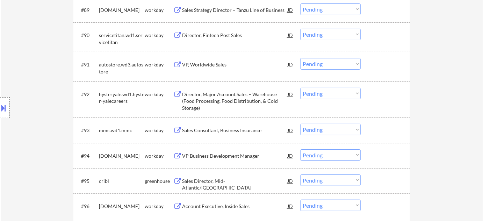
scroll to position [2766, 0]
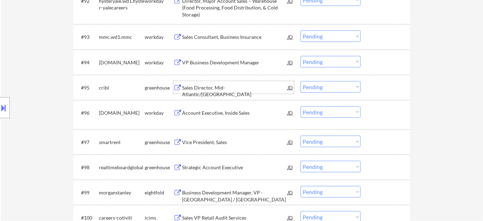
click at [245, 87] on div "Sales Director, Mid-Atlantic/[GEOGRAPHIC_DATA]" at bounding box center [235, 91] width 106 height 14
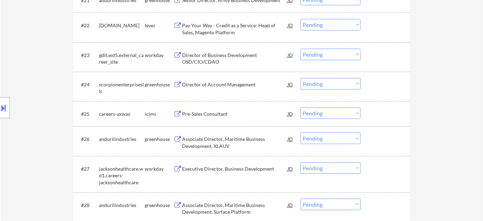
scroll to position [699, 0]
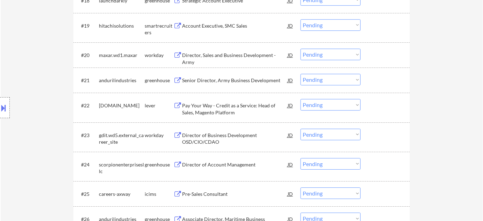
click at [220, 79] on div "Senior Director, Army Business Development" at bounding box center [235, 80] width 106 height 7
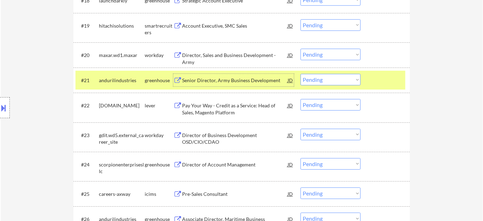
click at [330, 76] on select "Choose an option... Pending Applied Excluded (Questions) Excluded (Expired) Exc…" at bounding box center [331, 80] width 60 height 12
click at [301, 74] on select "Choose an option... Pending Applied Excluded (Questions) Excluded (Expired) Exc…" at bounding box center [331, 80] width 60 height 12
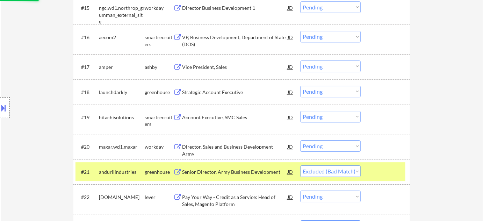
scroll to position [604, 0]
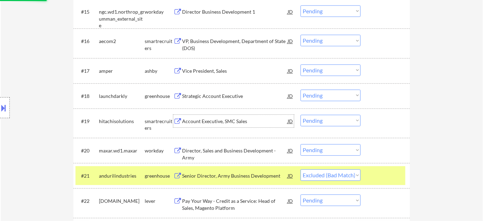
click at [228, 122] on div "Account Executive, SMC Sales" at bounding box center [235, 121] width 106 height 7
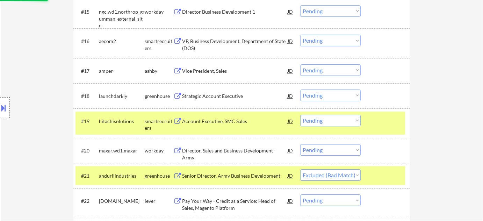
select select ""pending""
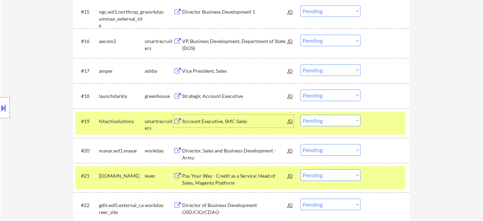
click at [312, 121] on select "Choose an option... Pending Applied Excluded (Questions) Excluded (Expired) Exc…" at bounding box center [331, 121] width 60 height 12
click at [301, 115] on select "Choose an option... Pending Applied Excluded (Questions) Excluded (Expired) Exc…" at bounding box center [331, 121] width 60 height 12
select select ""pending""
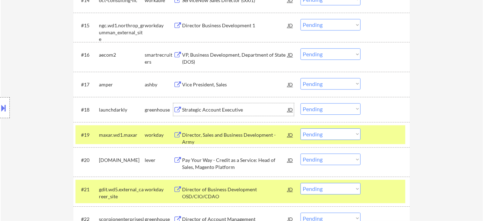
click at [199, 107] on div "Strategic Account Executive" at bounding box center [235, 109] width 106 height 7
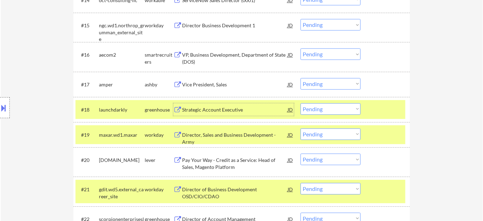
click at [309, 109] on select "Choose an option... Pending Applied Excluded (Questions) Excluded (Expired) Exc…" at bounding box center [331, 109] width 60 height 12
click at [301, 103] on select "Choose an option... Pending Applied Excluded (Questions) Excluded (Expired) Exc…" at bounding box center [331, 109] width 60 height 12
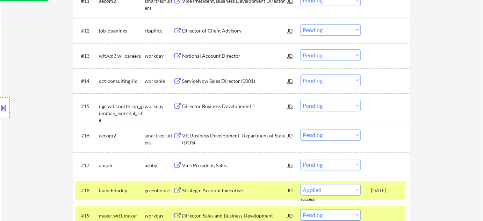
scroll to position [508, 0]
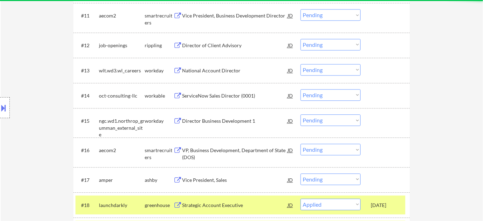
select select ""pending""
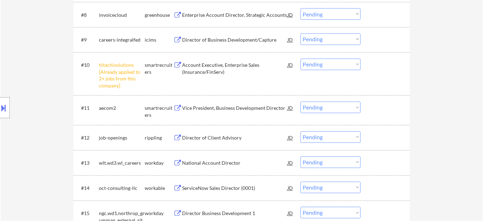
scroll to position [413, 0]
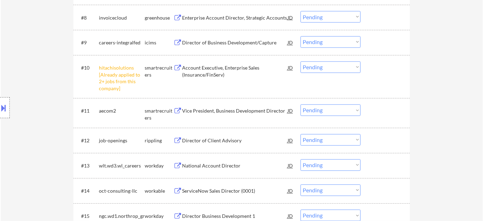
click at [327, 65] on select "Choose an option... Pending Applied Excluded (Questions) Excluded (Expired) Exc…" at bounding box center [331, 68] width 60 height 12
click at [301, 62] on select "Choose an option... Pending Applied Excluded (Questions) Excluded (Expired) Exc…" at bounding box center [331, 68] width 60 height 12
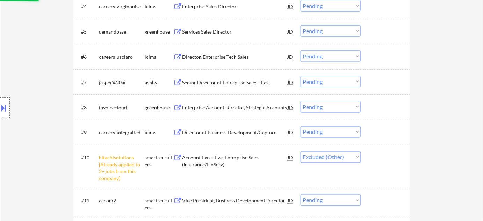
scroll to position [318, 0]
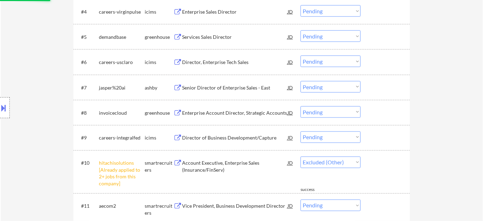
select select ""pending""
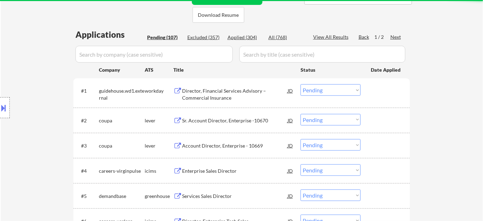
scroll to position [31, 0]
